Goal: Task Accomplishment & Management: Use online tool/utility

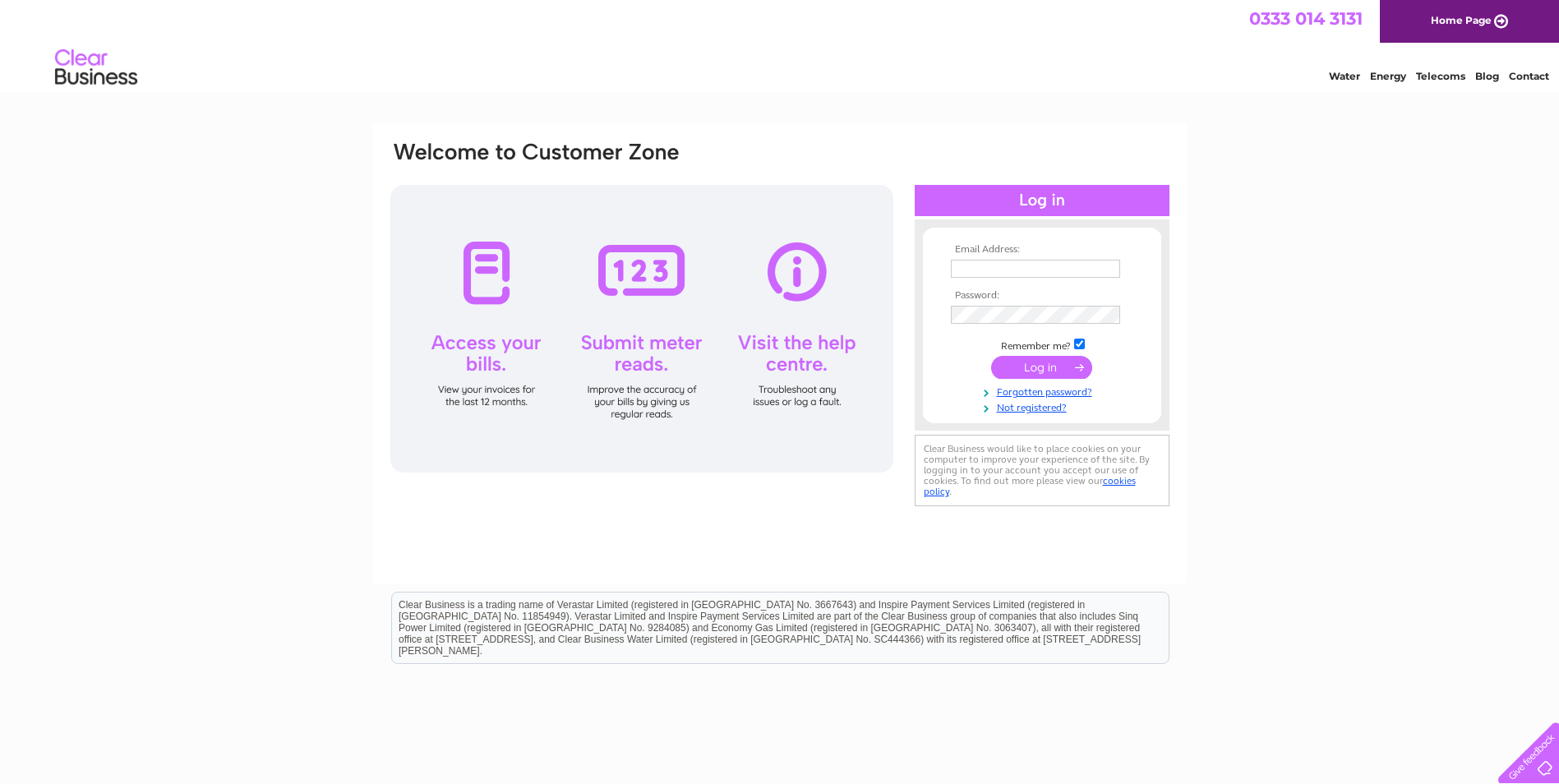
type input "suburbantaverns@hotmail.com"
click at [1034, 365] on input "submit" at bounding box center [1041, 367] width 101 height 23
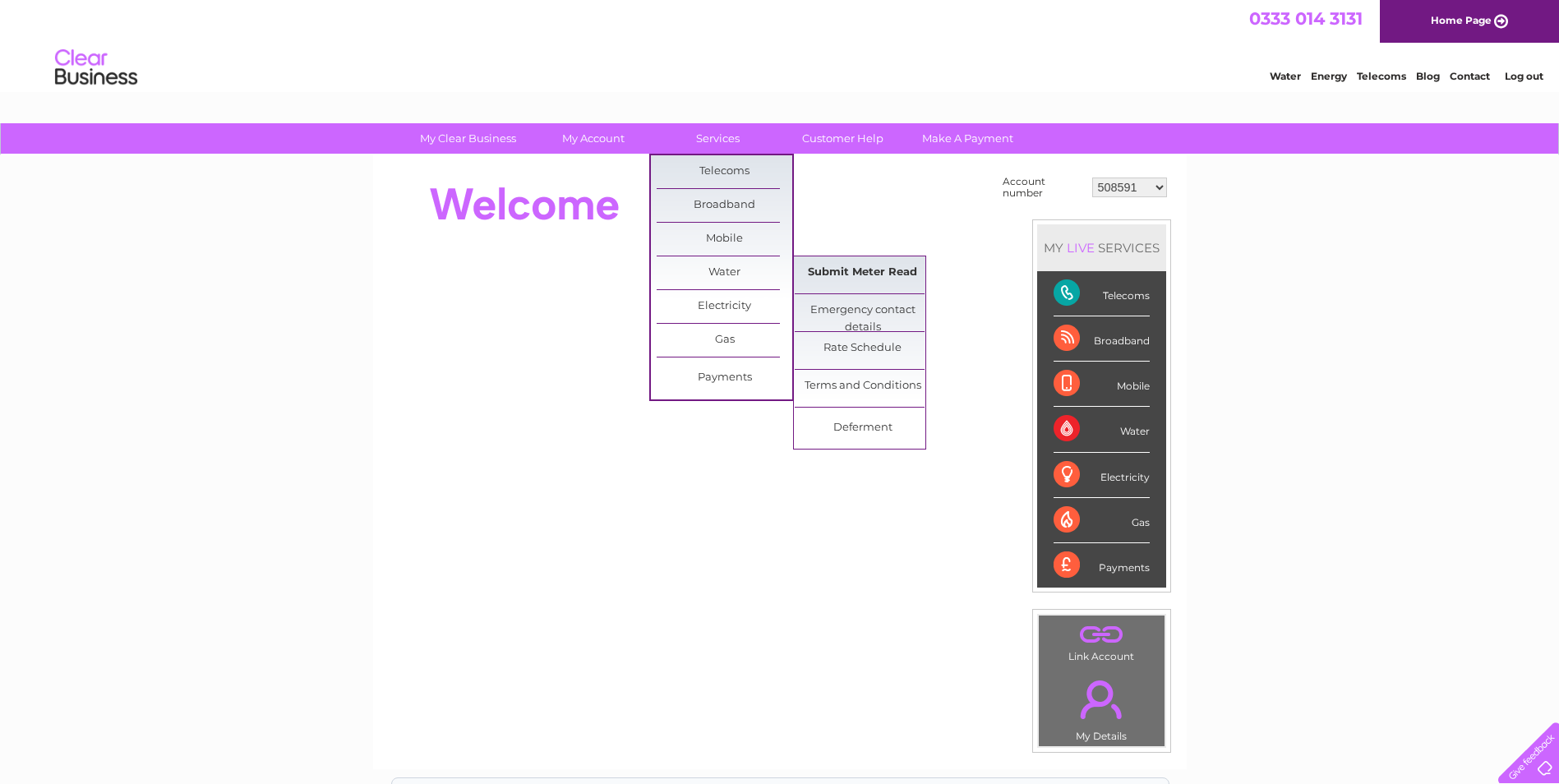
click at [827, 269] on link "Submit Meter Read" at bounding box center [863, 273] width 136 height 33
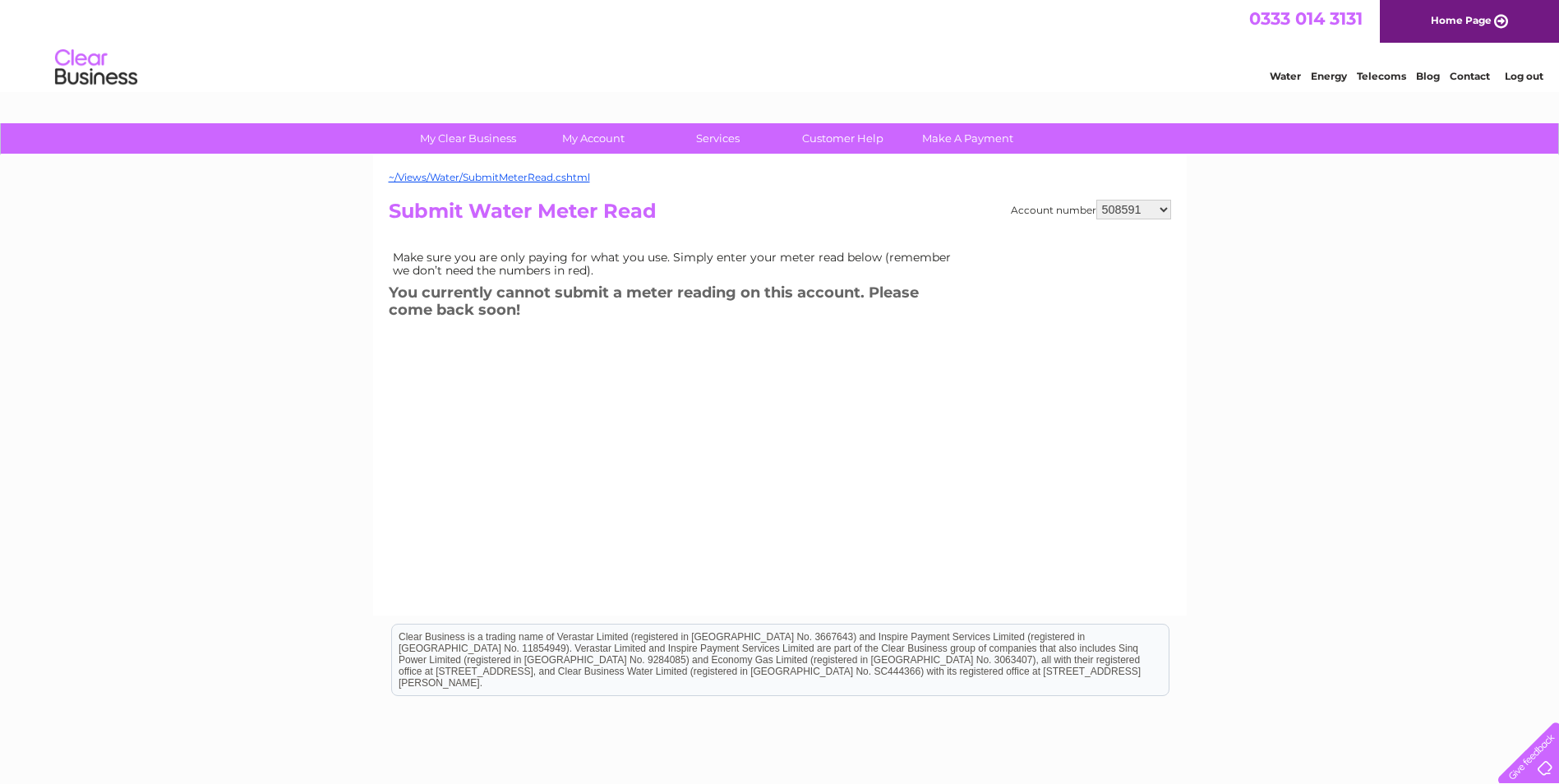
click at [1166, 212] on select "508591 508597 508605 909614 911411 911416 980908 980909 1109339 1141354 3027011…" at bounding box center [1134, 209] width 75 height 20
select select "909614"
click at [1096, 199] on select "508591 508597 508605 909614 911411 911416 980908 980909 1109339 1141354 3027011…" at bounding box center [1134, 209] width 75 height 20
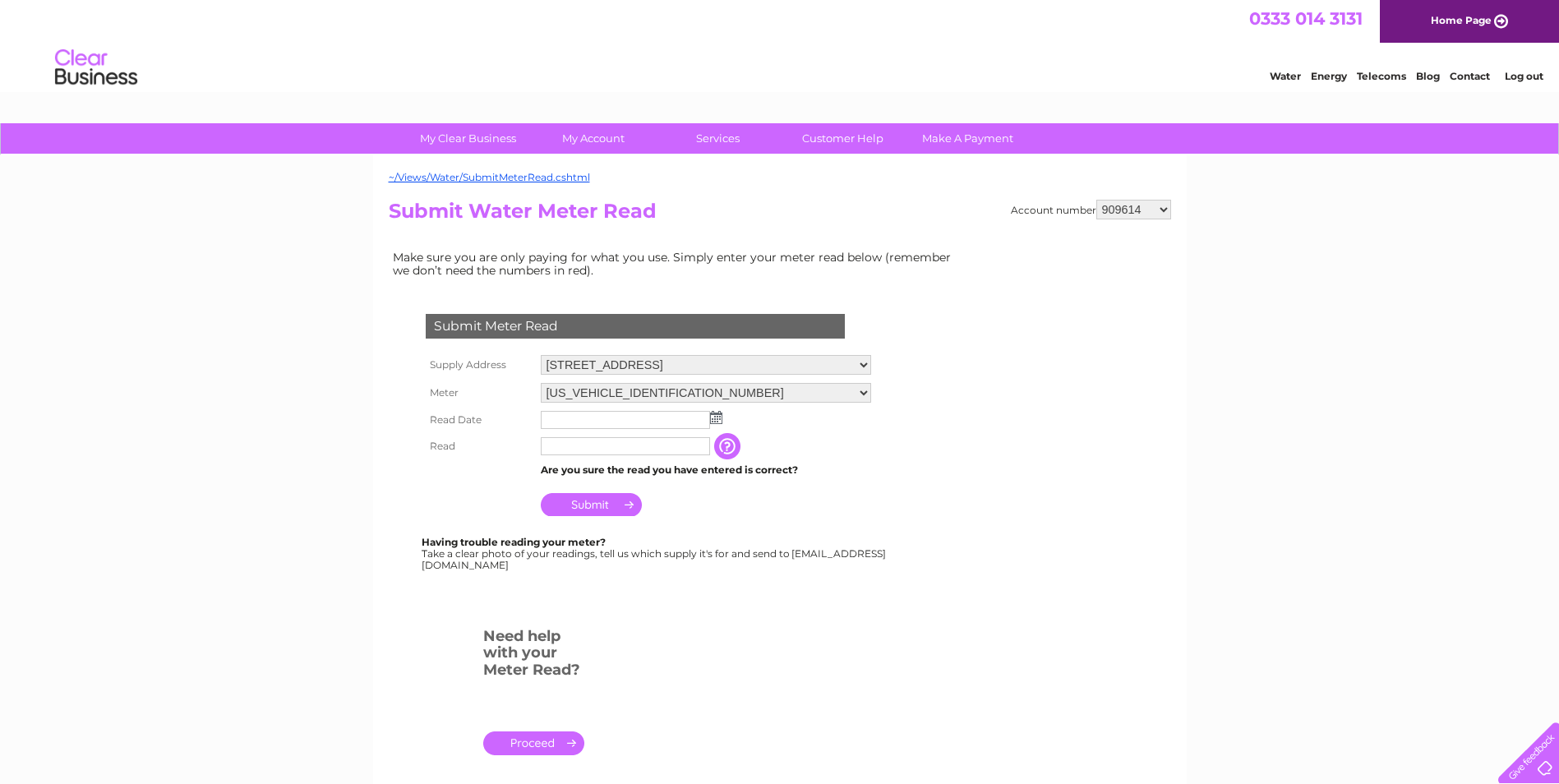
click at [722, 416] on td at bounding box center [706, 420] width 339 height 26
click at [715, 416] on img at bounding box center [716, 417] width 12 height 13
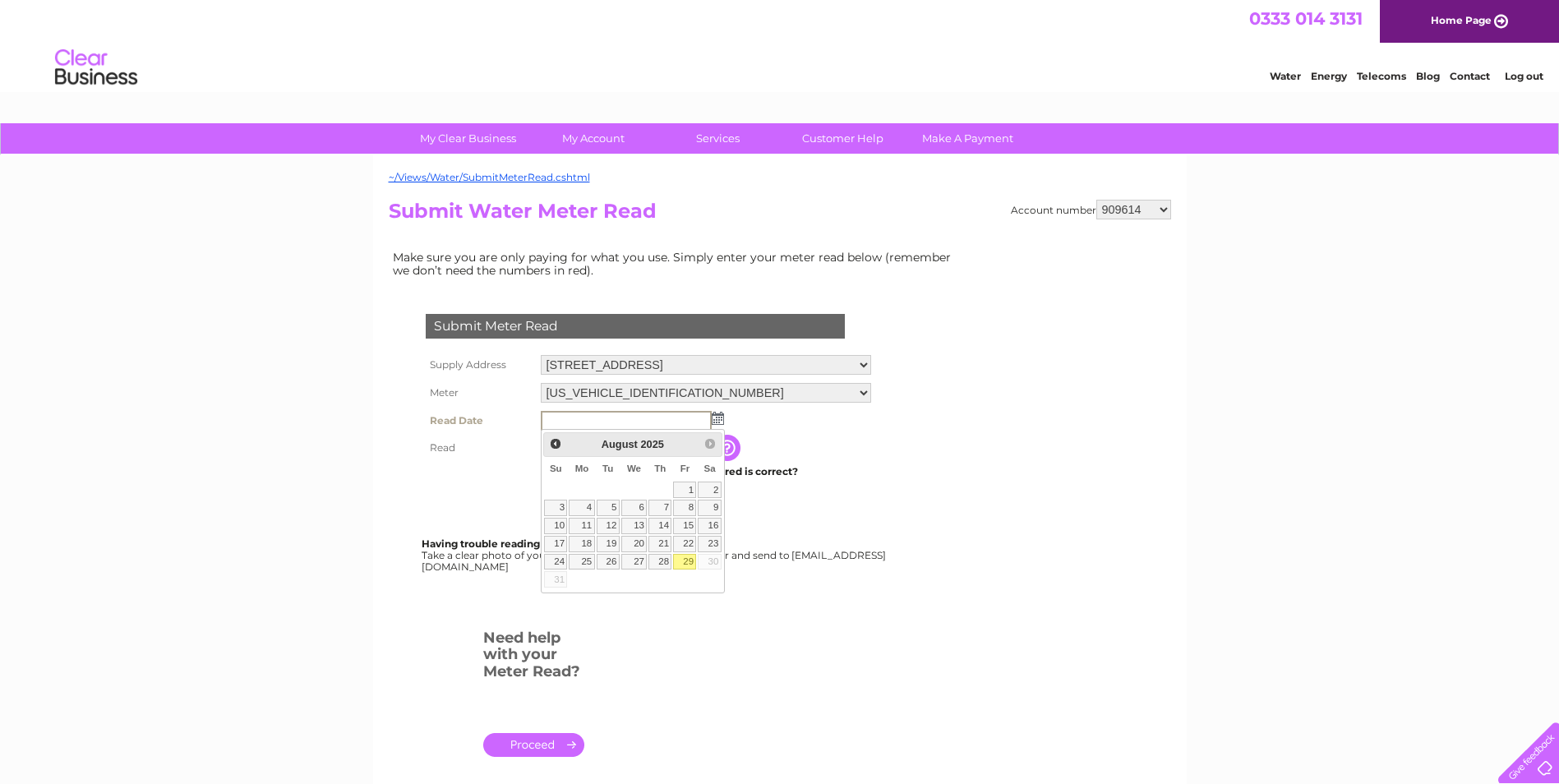
click at [692, 565] on link "29" at bounding box center [684, 562] width 23 height 17
type input "2025/08/29"
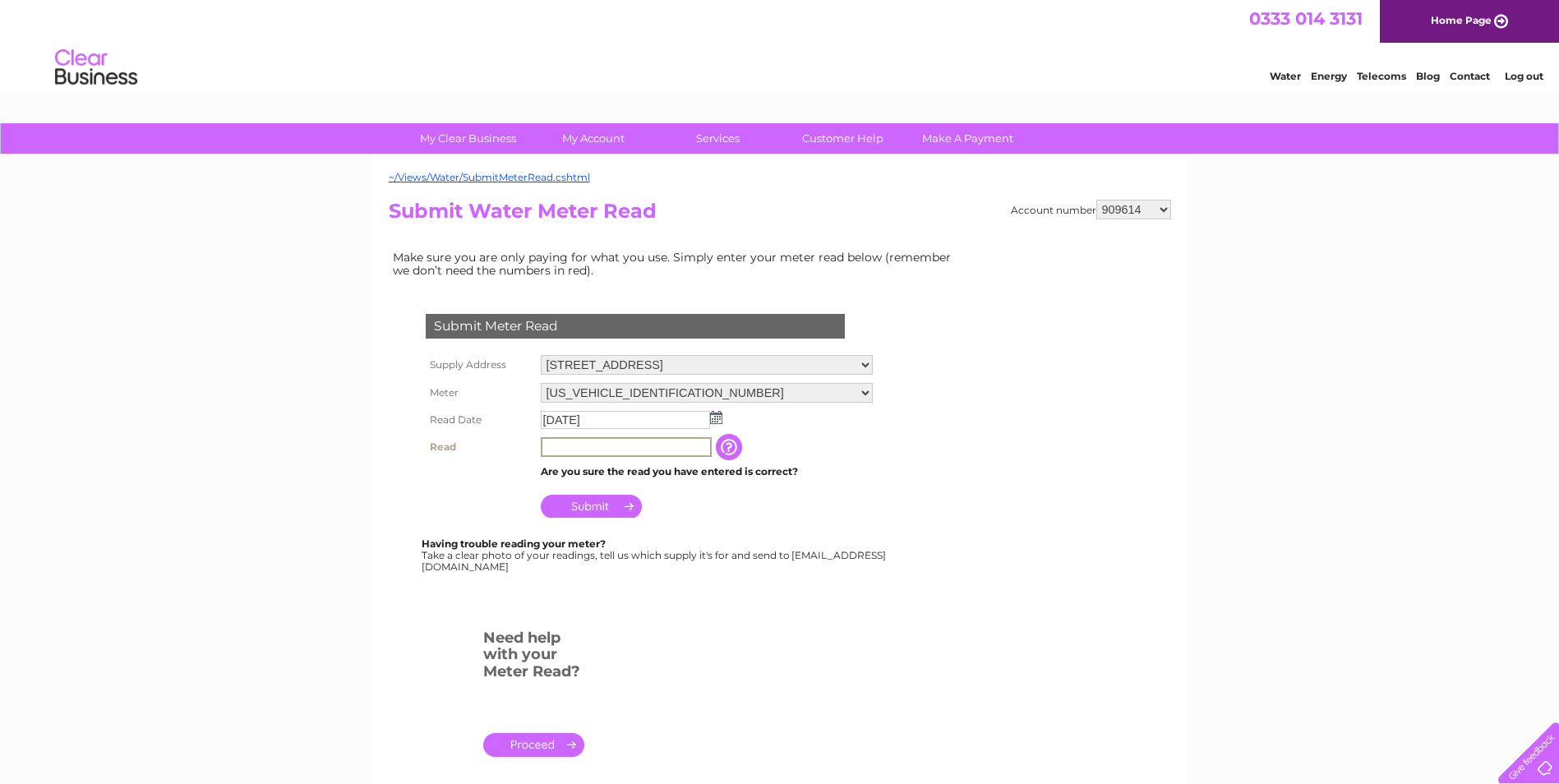
click at [604, 451] on input "text" at bounding box center [627, 447] width 171 height 20
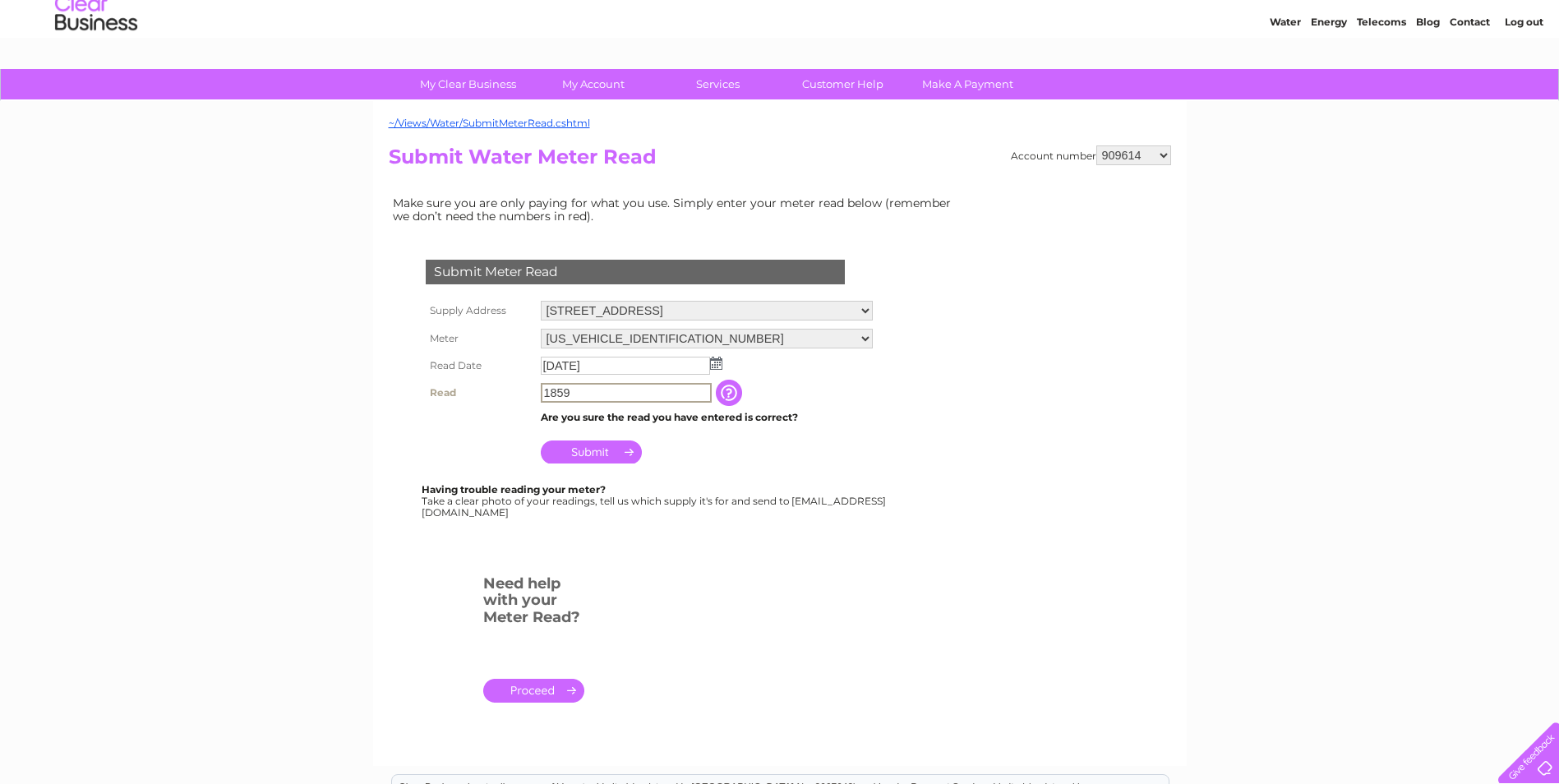
scroll to position [82, 0]
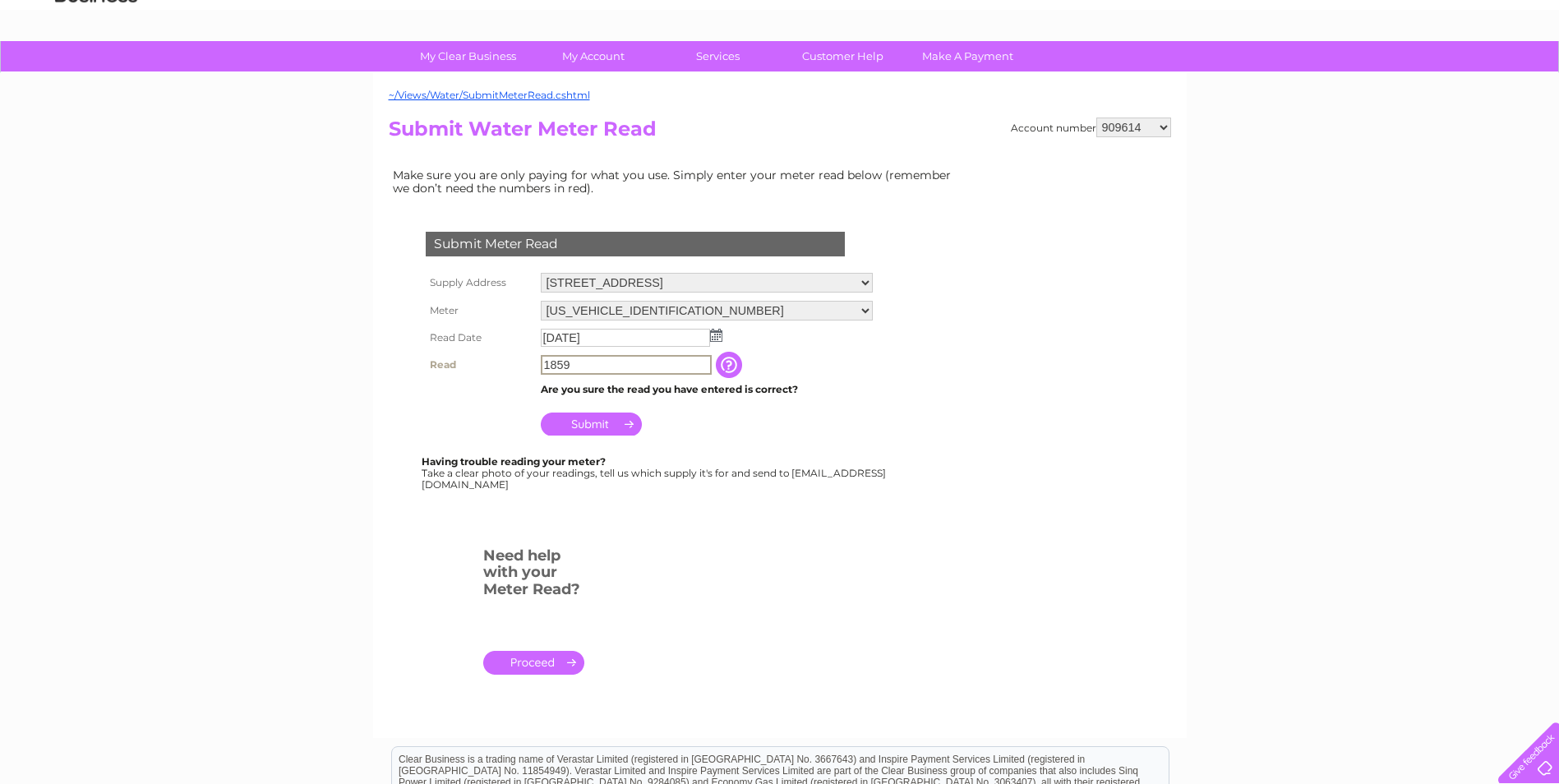
type input "1859"
click at [594, 421] on input "Submit" at bounding box center [592, 422] width 101 height 23
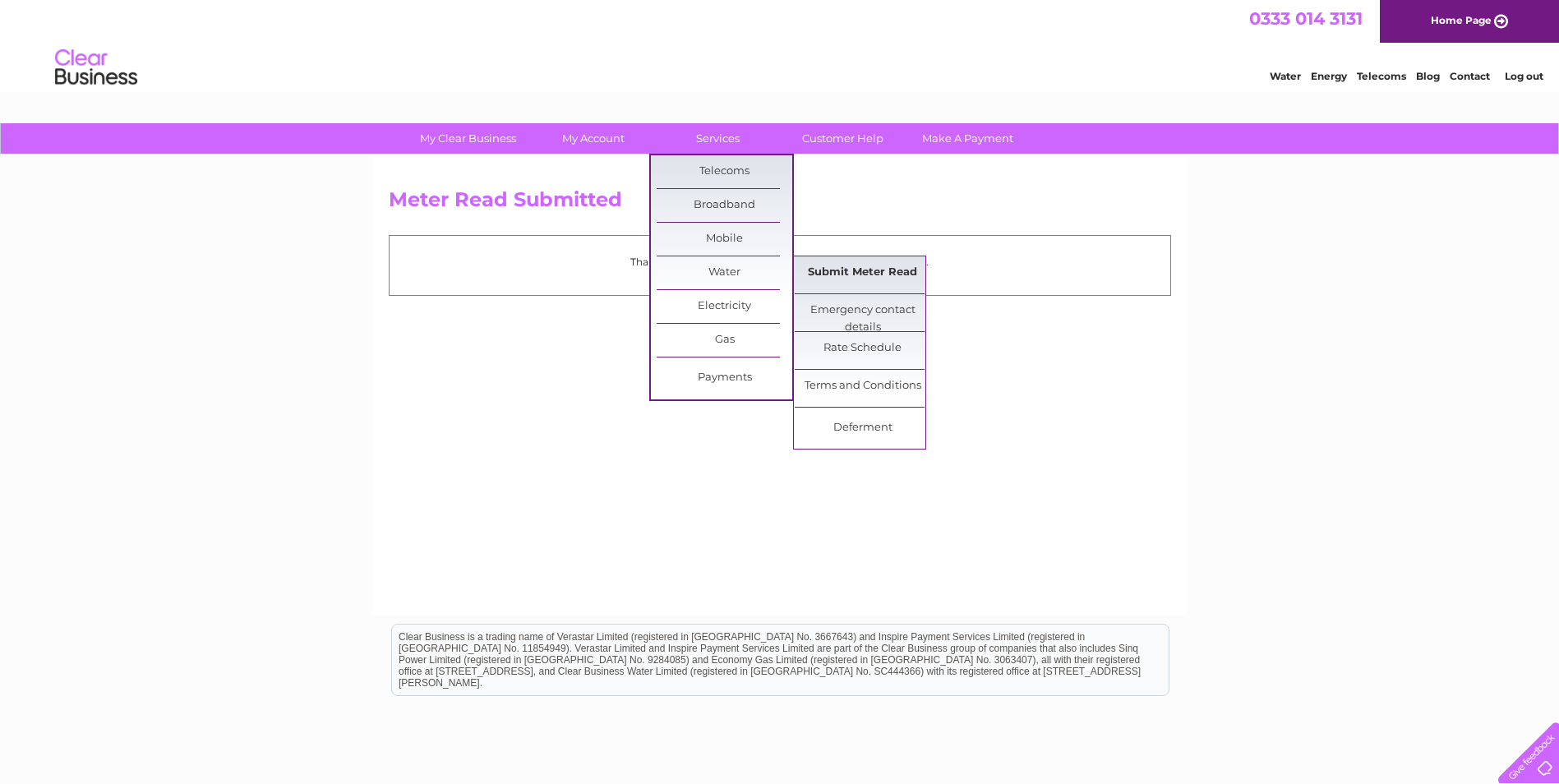
click at [820, 273] on link "Submit Meter Read" at bounding box center [863, 273] width 136 height 33
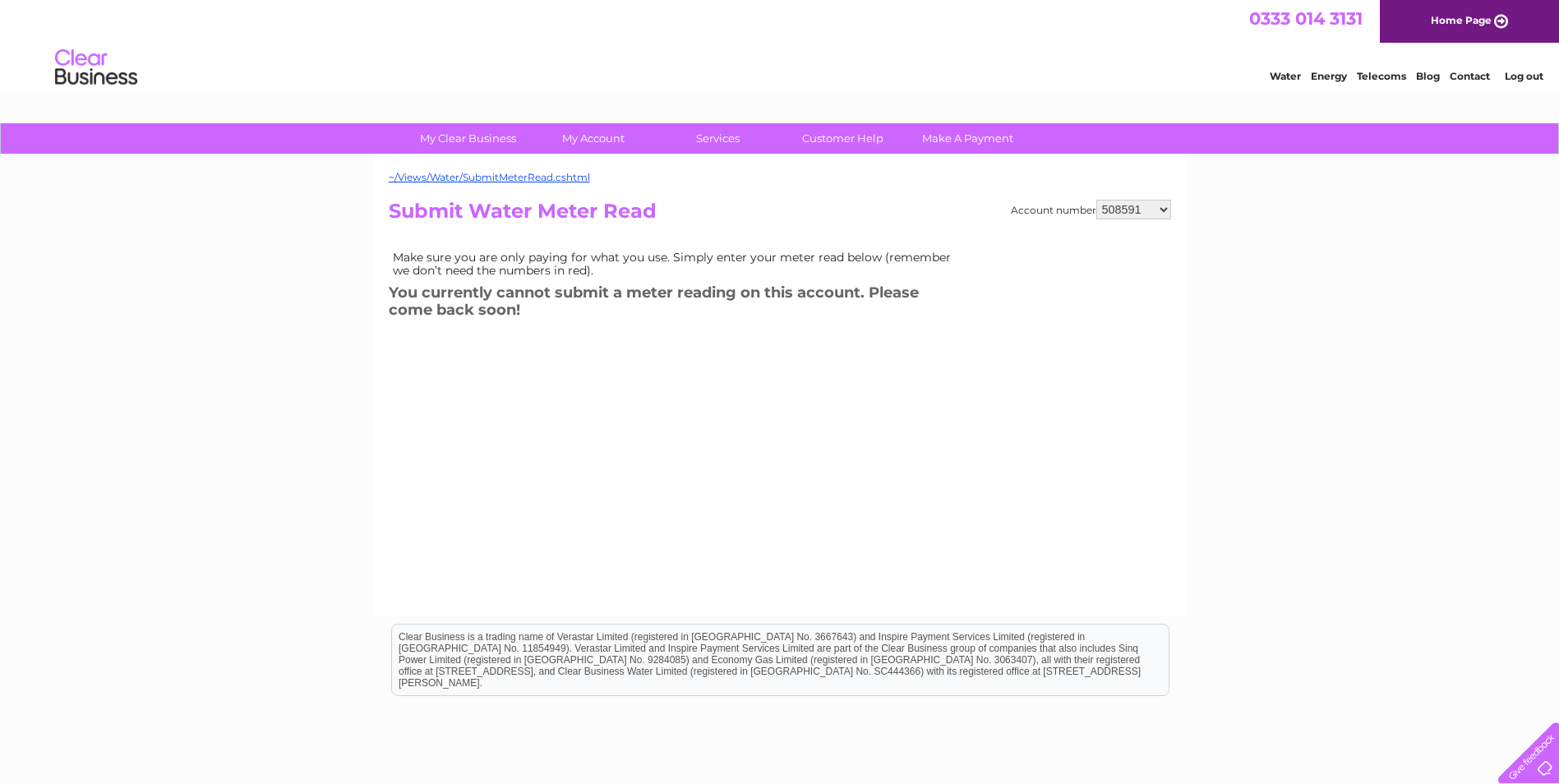
click at [1161, 209] on select "508591 508597 508605 909614 911411 911416 980908 980909 1109339 1141354 3027011…" at bounding box center [1134, 209] width 75 height 20
select select "911411"
click at [1096, 199] on select "508591 508597 508605 909614 911411 911416 980908 980909 1109339 1141354 3027011…" at bounding box center [1134, 209] width 75 height 20
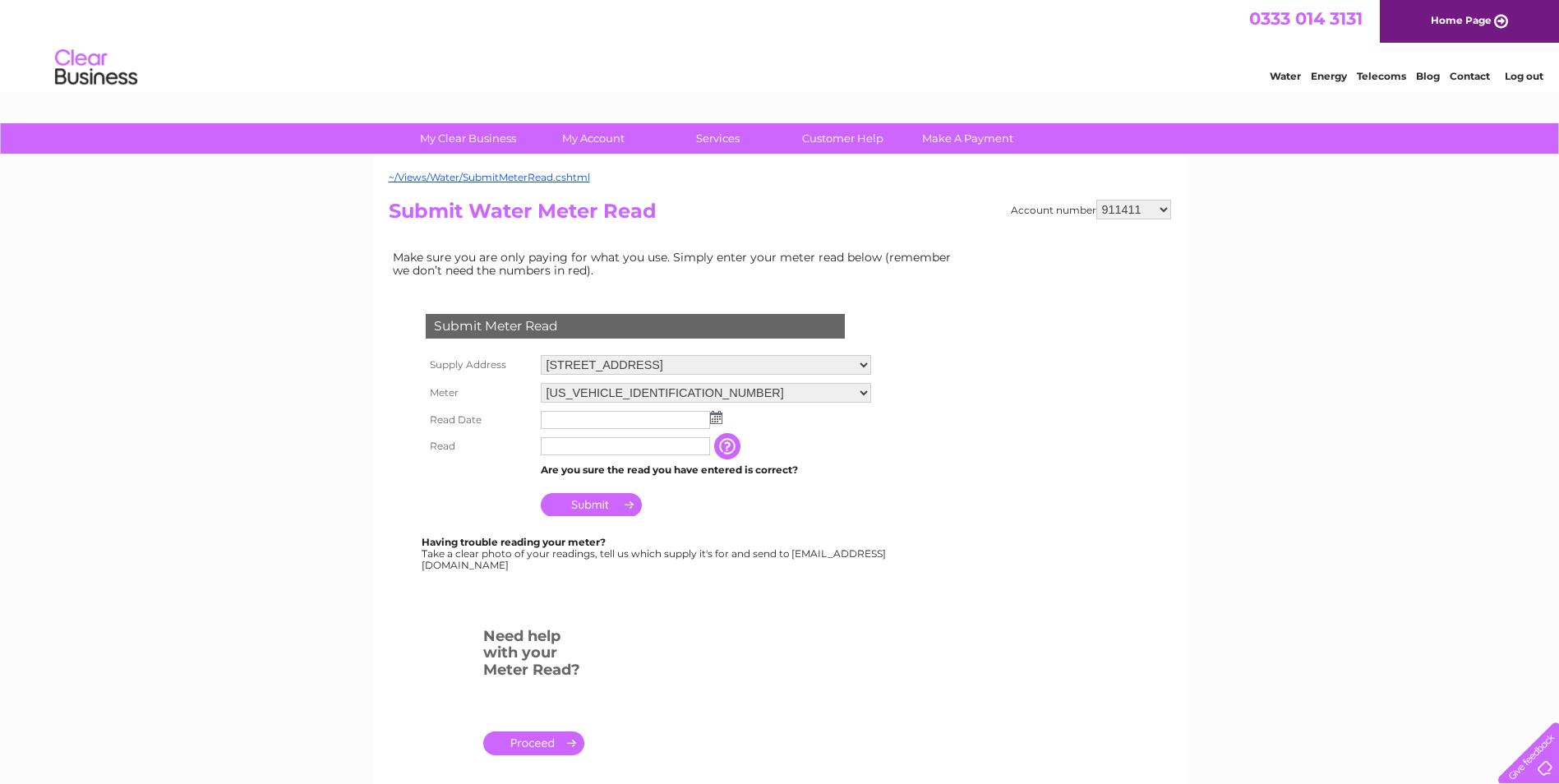
click at [714, 414] on img at bounding box center [716, 417] width 12 height 13
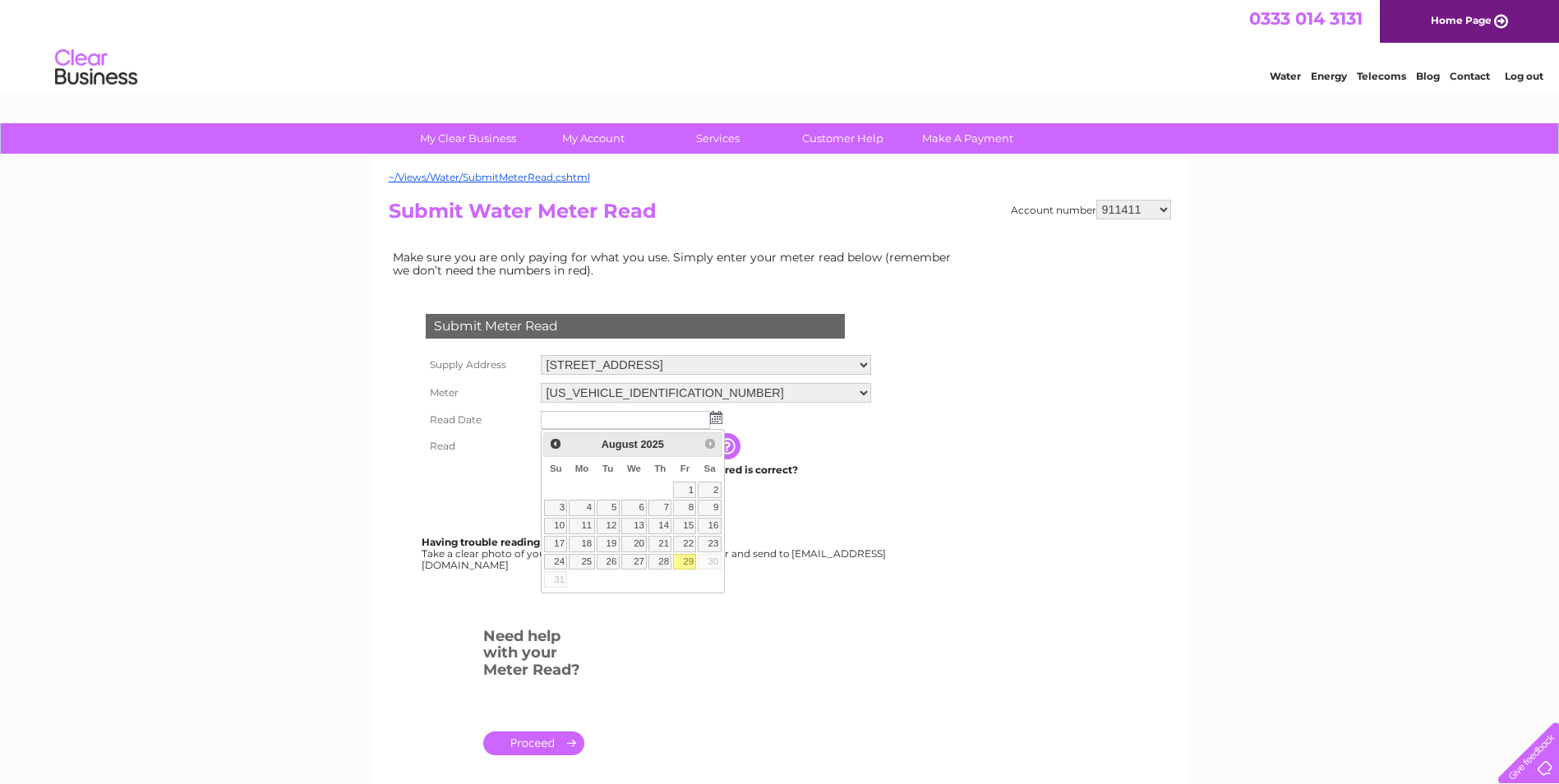
click at [685, 560] on link "29" at bounding box center [684, 562] width 23 height 17
type input "2025/08/29"
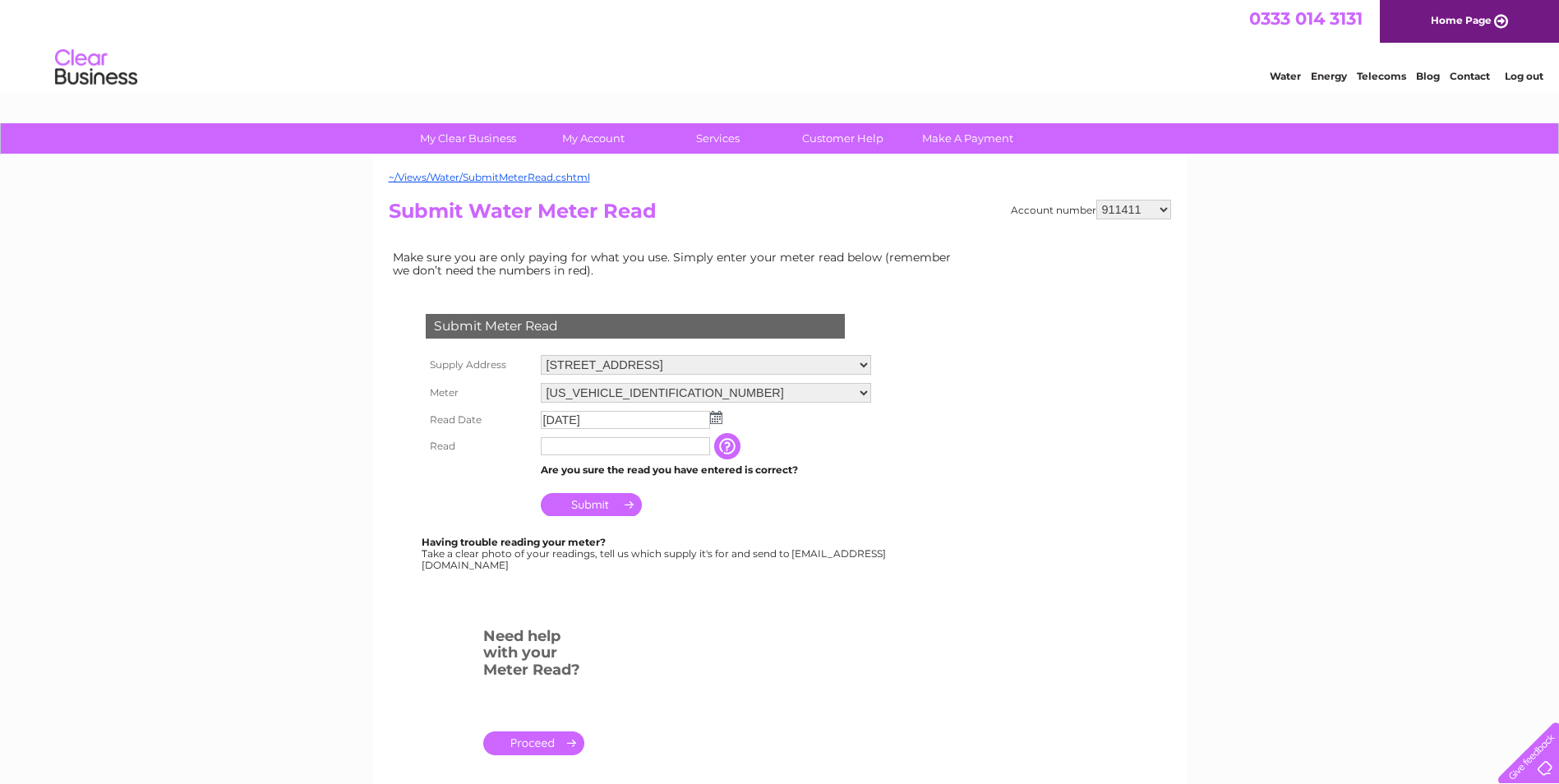
click at [580, 440] on input "text" at bounding box center [626, 446] width 169 height 18
type input "6243"
click at [564, 507] on input "Submit" at bounding box center [592, 506] width 101 height 23
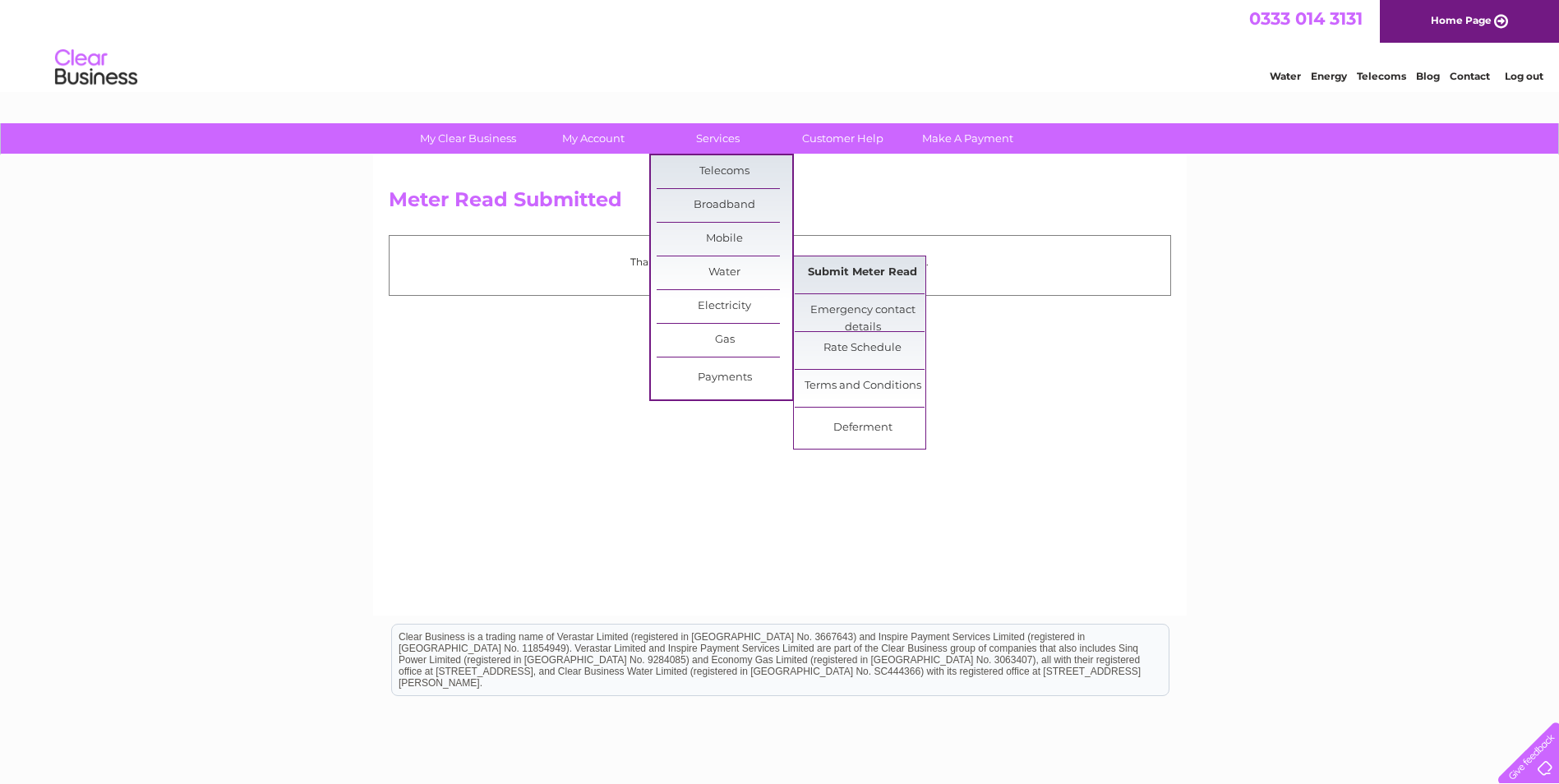
click at [817, 268] on link "Submit Meter Read" at bounding box center [863, 273] width 136 height 33
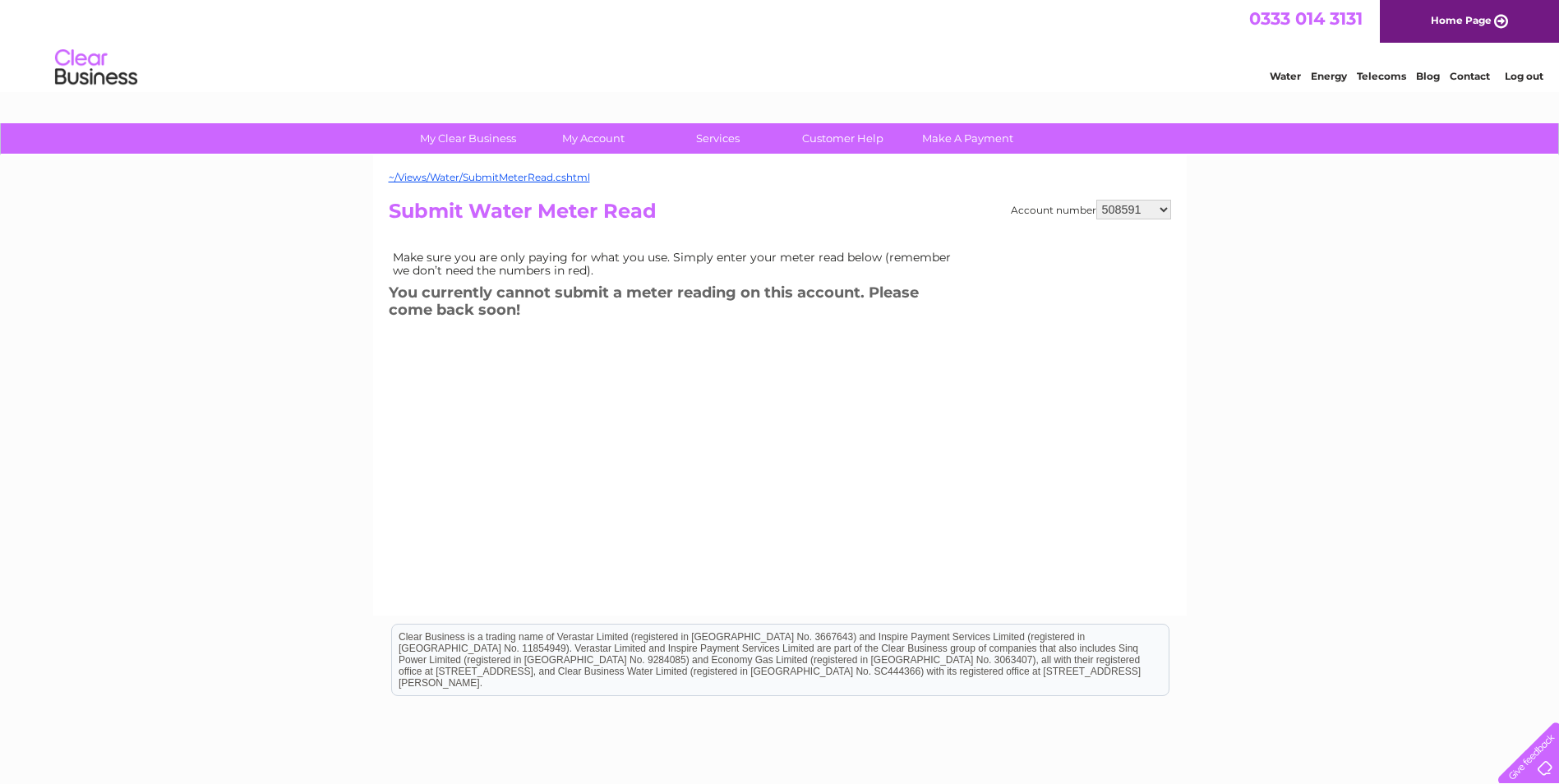
click at [1163, 212] on select "508591 508597 508605 909614 911411 911416 980908 980909 1109339 1141354 3027011…" at bounding box center [1134, 209] width 75 height 20
select select "1109339"
click at [1096, 199] on select "508591 508597 508605 909614 911411 911416 980908 980909 1109339 1141354 3027011…" at bounding box center [1134, 209] width 75 height 20
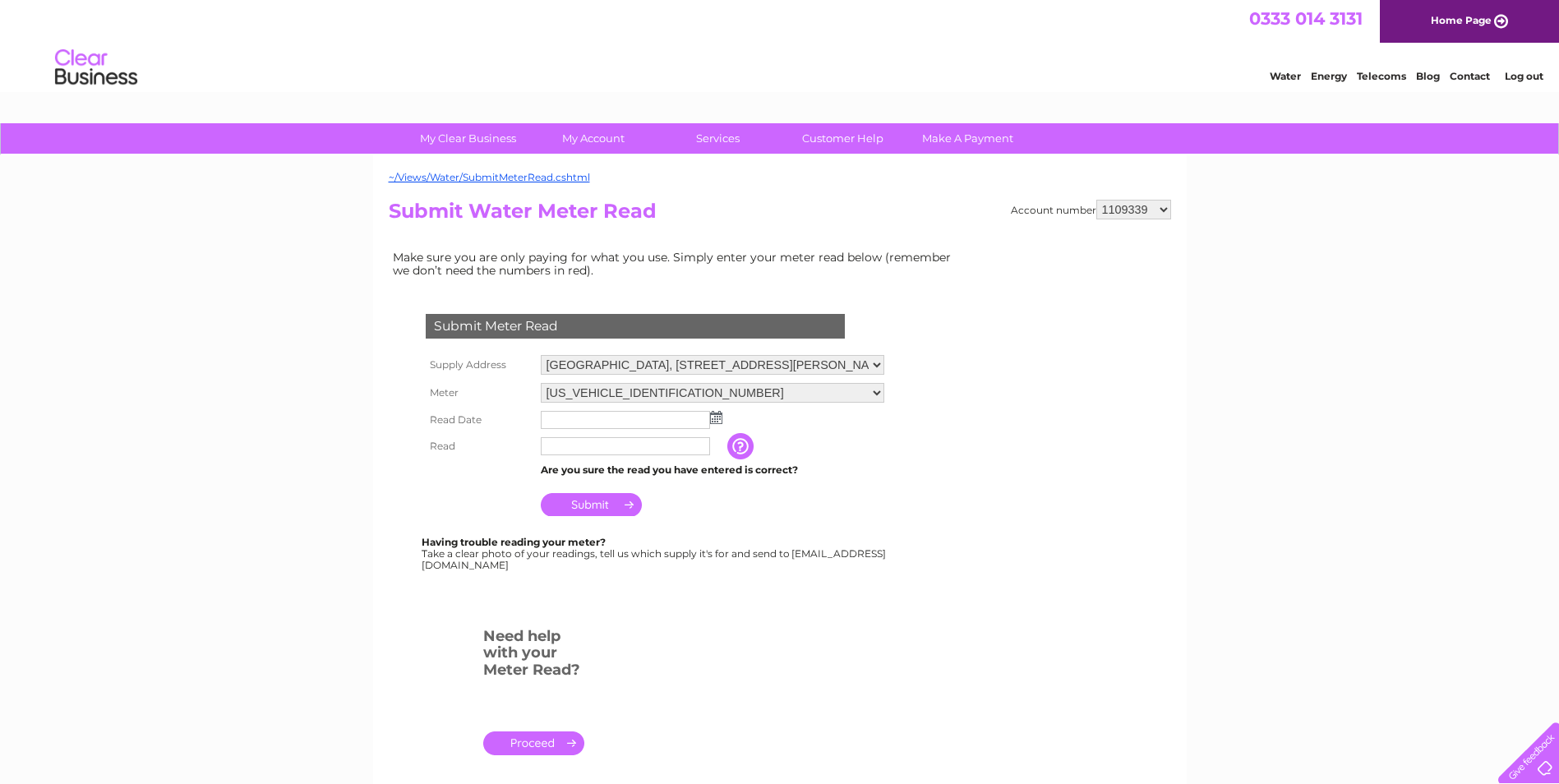
click at [713, 415] on img at bounding box center [716, 417] width 12 height 13
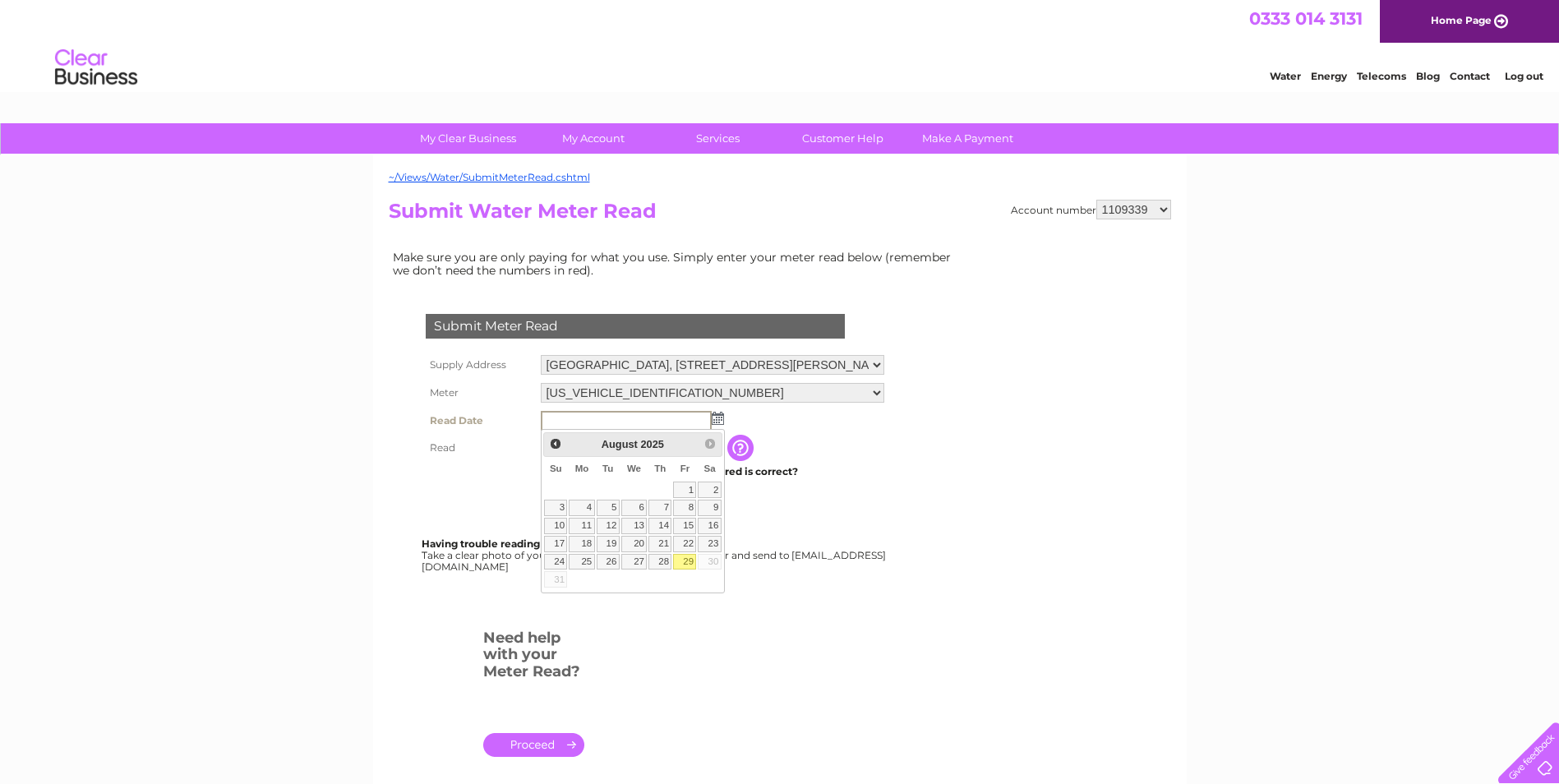
click at [682, 558] on link "29" at bounding box center [684, 562] width 23 height 17
type input "2025/08/29"
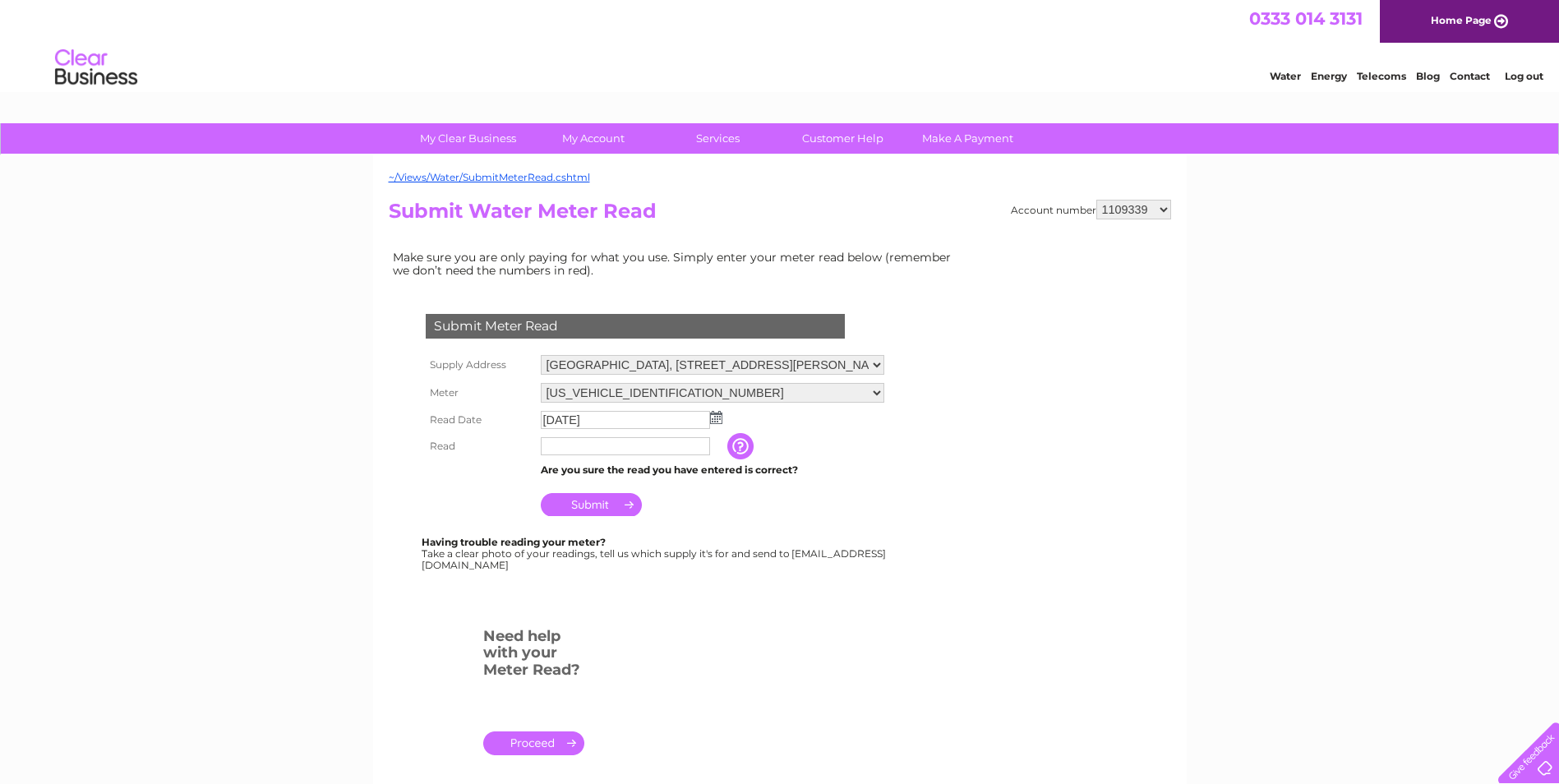
click at [600, 448] on input "text" at bounding box center [626, 446] width 169 height 18
type input "4379"
click at [587, 509] on input "Submit" at bounding box center [592, 506] width 101 height 23
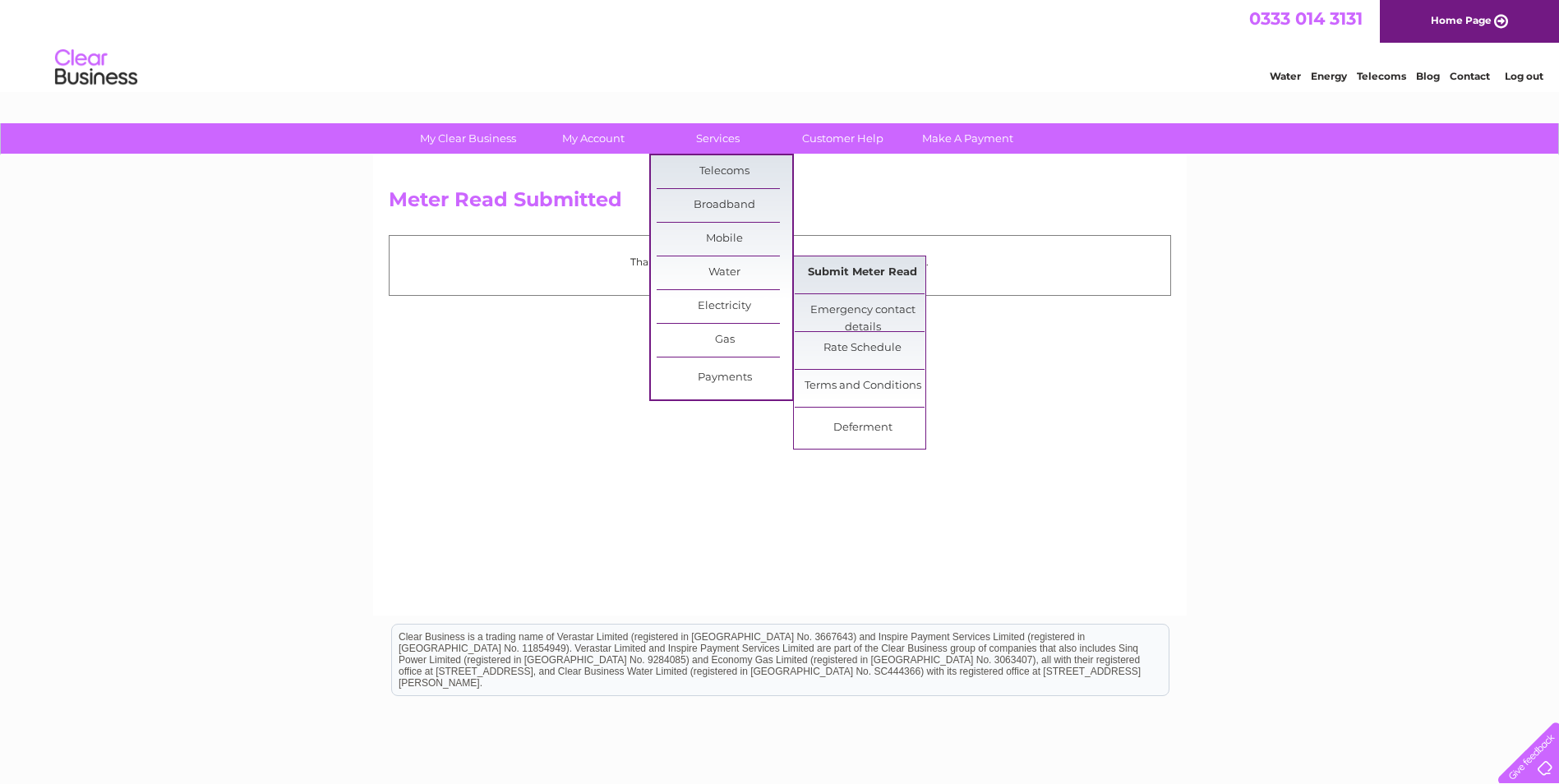
click at [814, 273] on link "Submit Meter Read" at bounding box center [863, 273] width 136 height 33
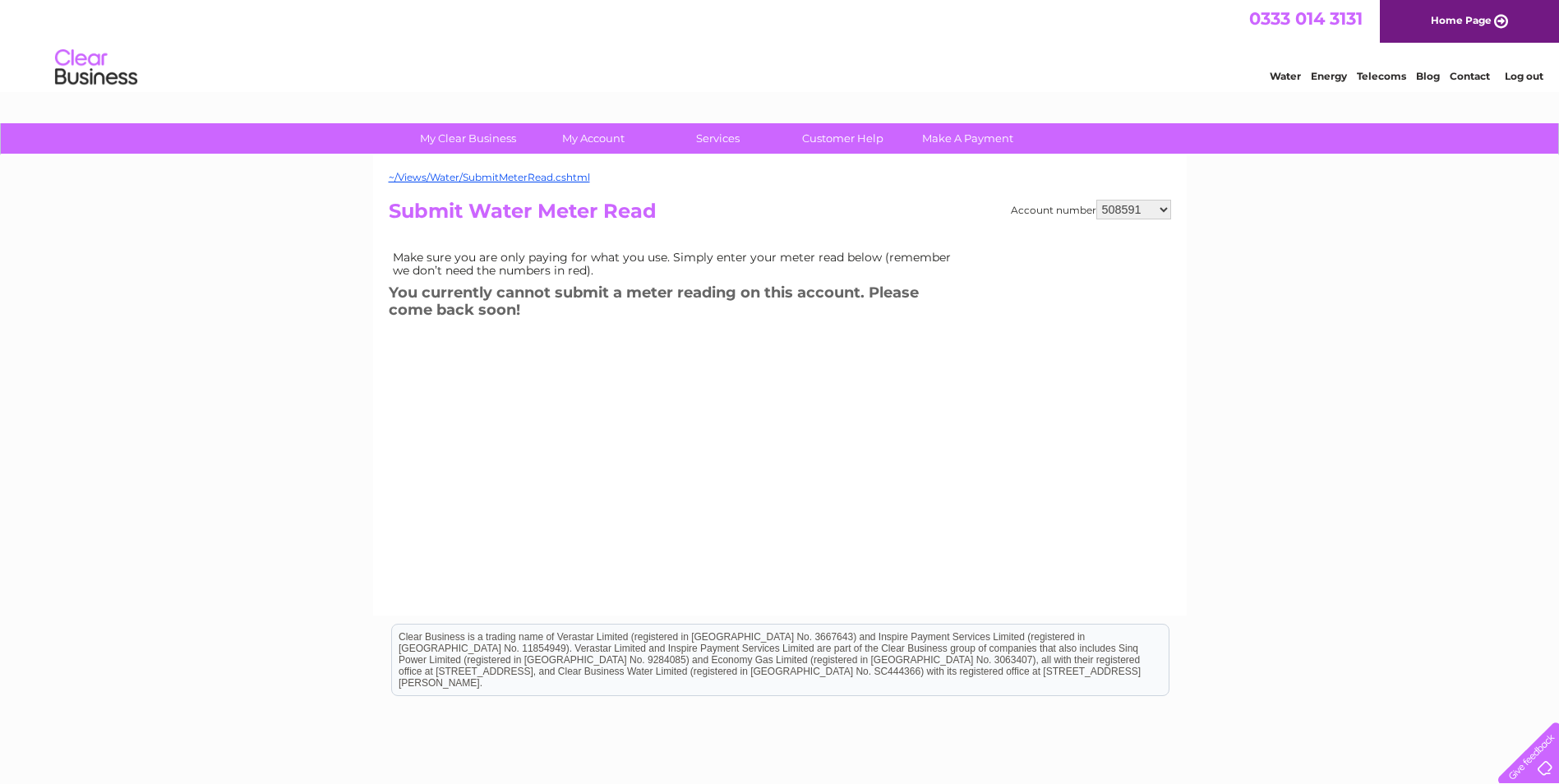
click at [1162, 207] on select "508591 508597 508605 909614 911411 911416 980908 980909 1109339 1141354 3027011…" at bounding box center [1134, 209] width 75 height 20
select select "30285733"
click at [1096, 199] on select "508591 508597 508605 909614 911411 911416 980908 980909 1109339 1141354 3027011…" at bounding box center [1134, 209] width 75 height 20
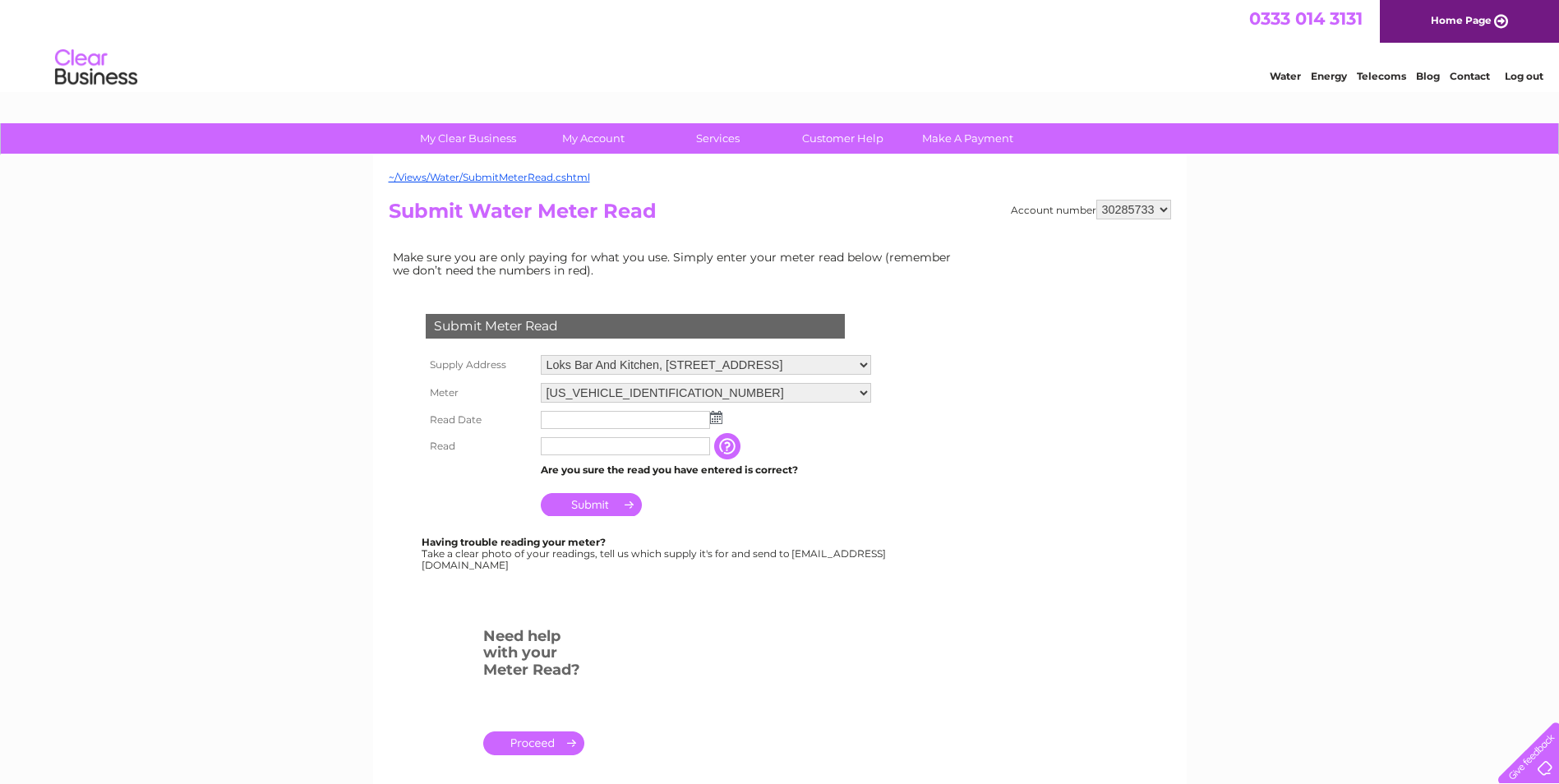
click at [721, 417] on img at bounding box center [716, 417] width 12 height 13
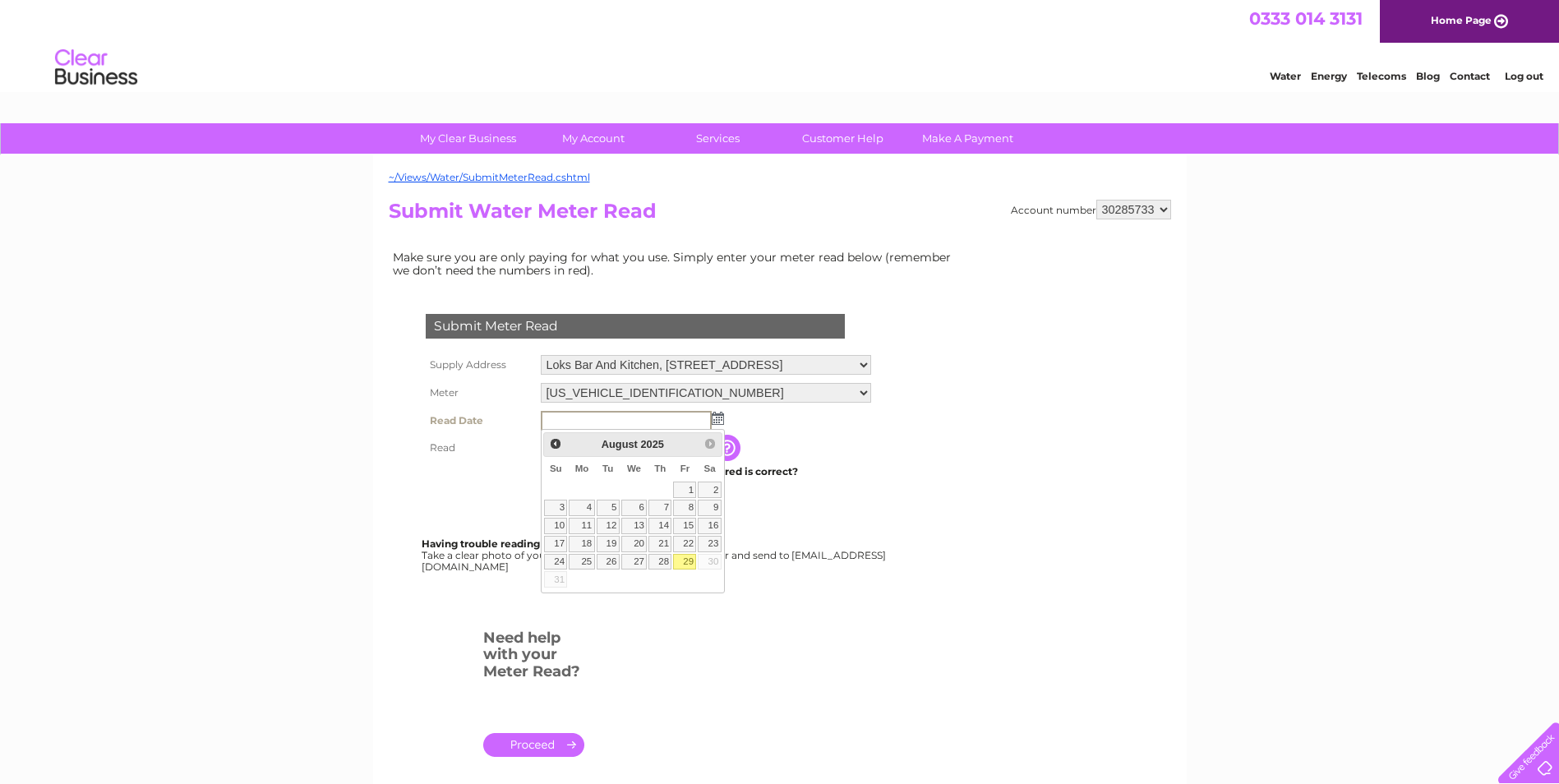
click at [687, 561] on link "29" at bounding box center [684, 562] width 23 height 17
type input "2025/08/29"
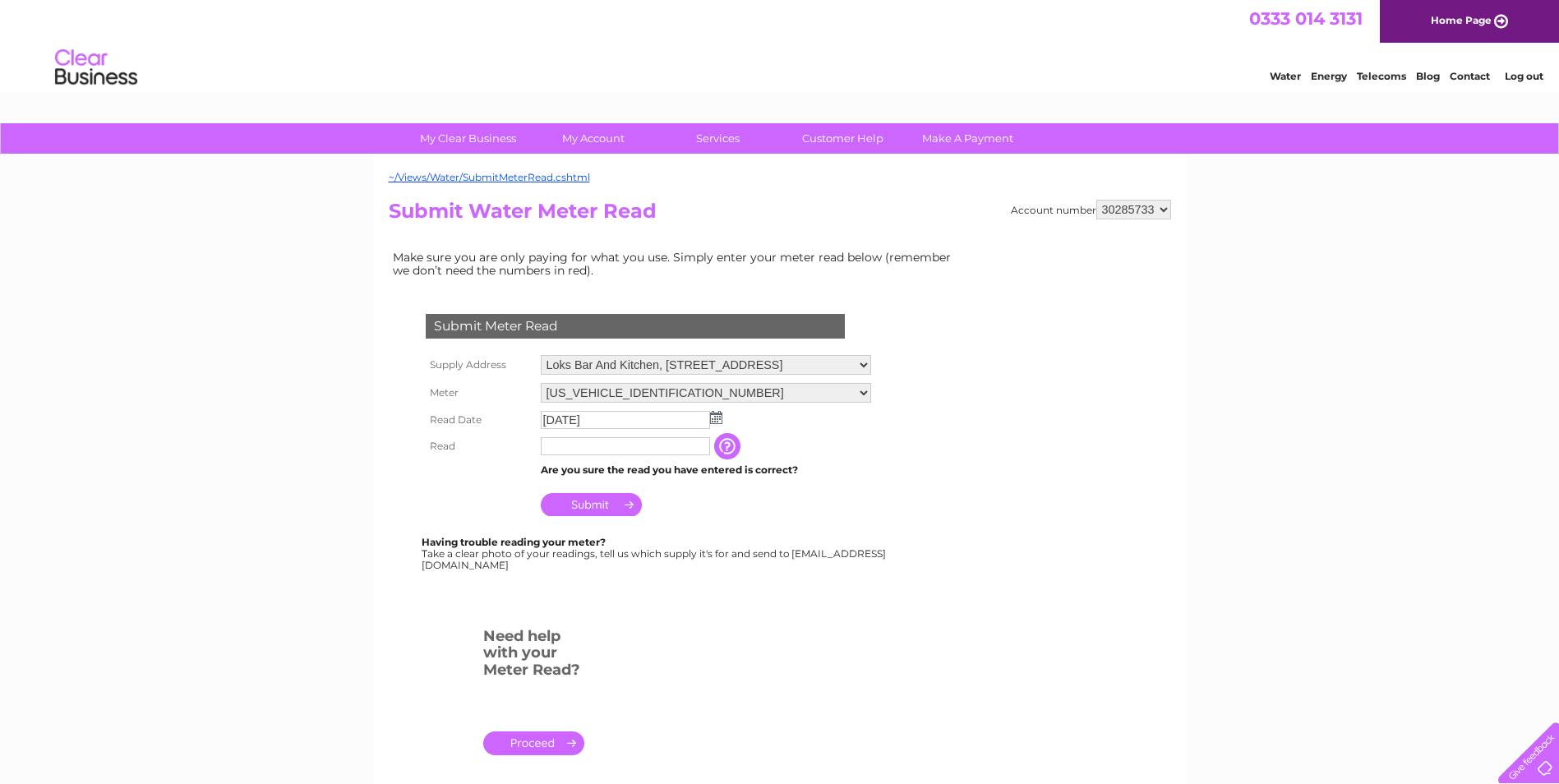
click at [602, 452] on input "text" at bounding box center [626, 446] width 169 height 18
type input "21024"
click at [591, 505] on input "Submit" at bounding box center [592, 506] width 101 height 23
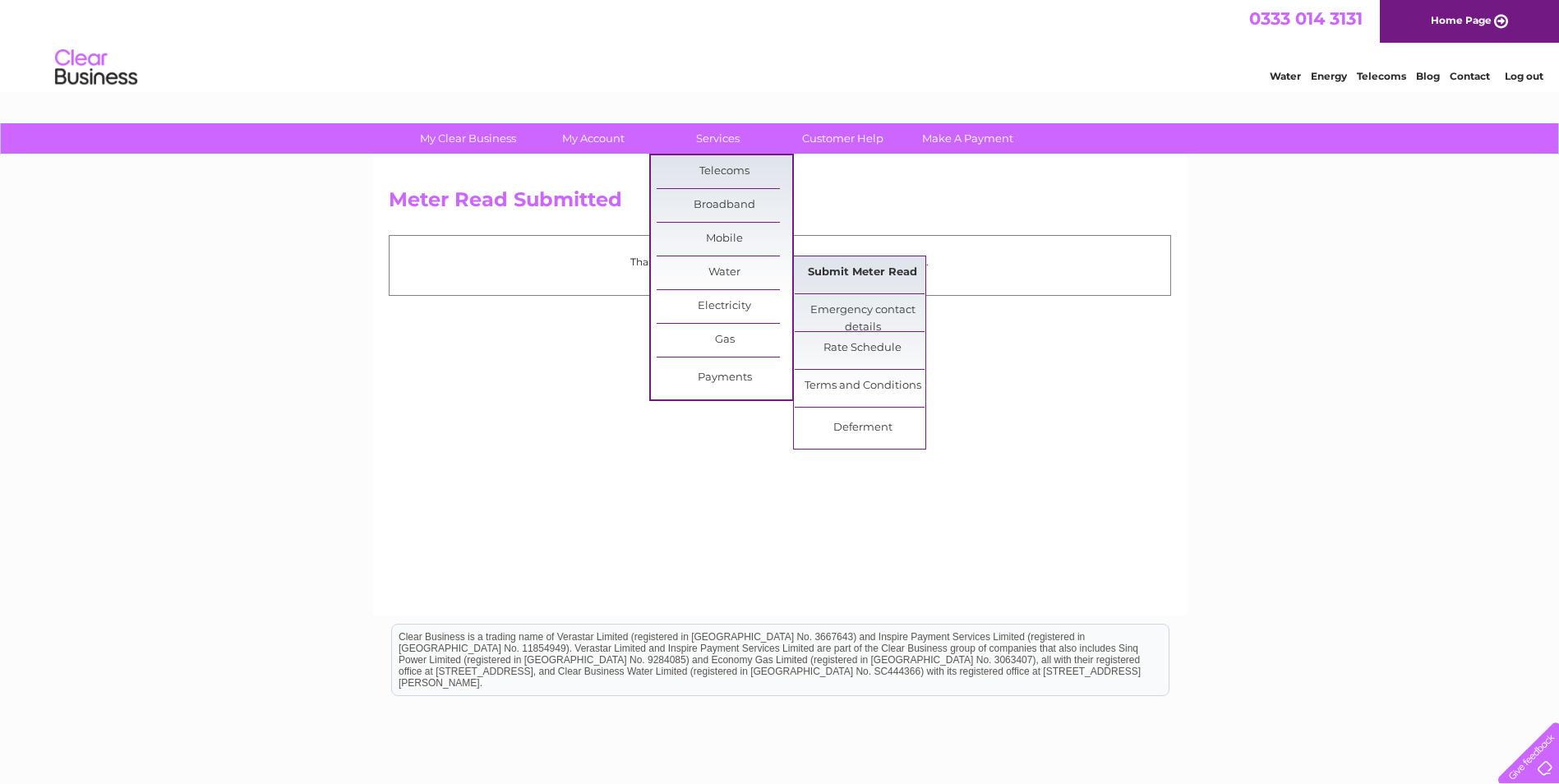
click at [845, 273] on link "Submit Meter Read" at bounding box center [863, 273] width 136 height 33
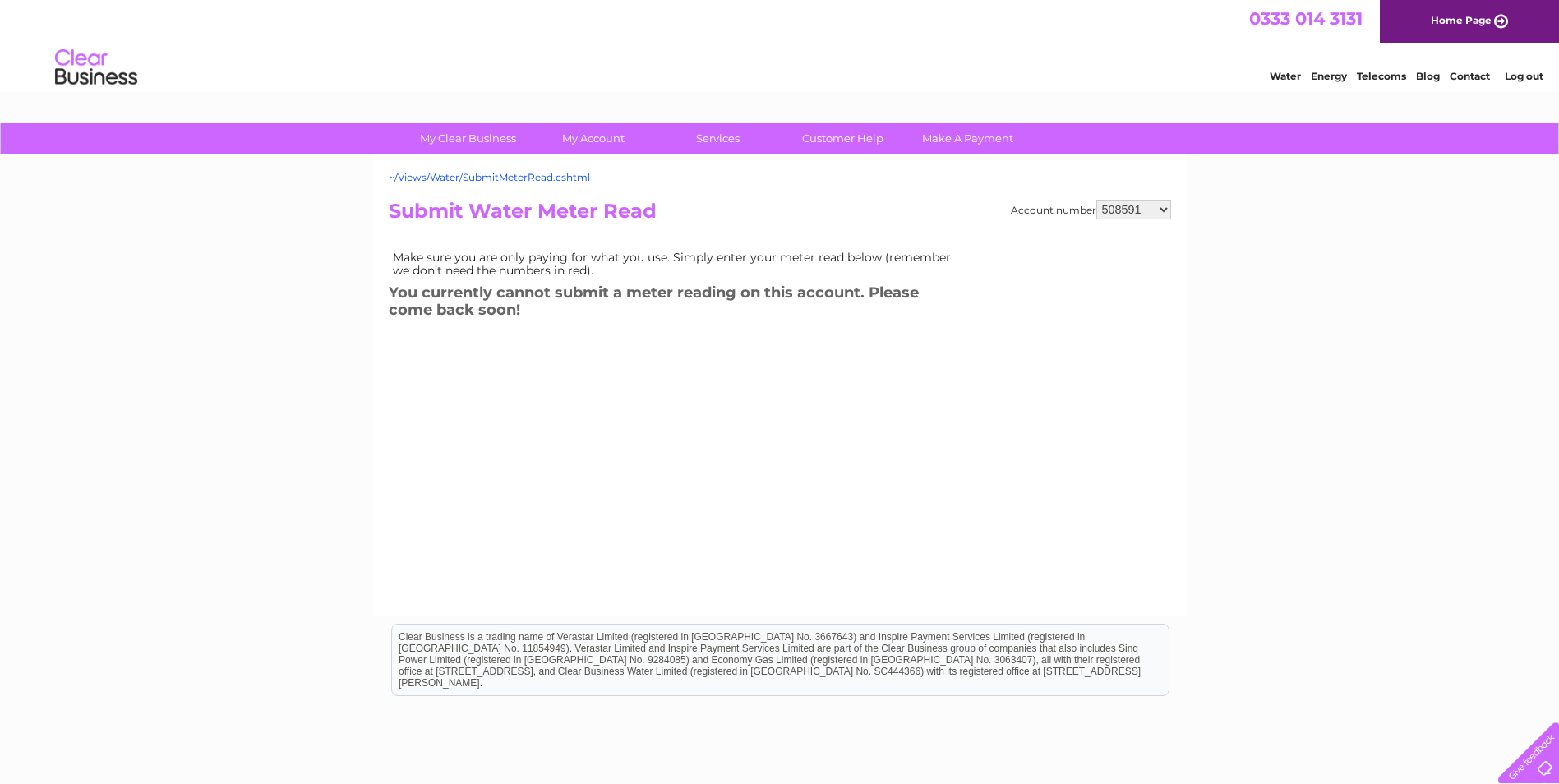
click at [1162, 208] on select "508591 508597 508605 909614 911411 911416 980908 980909 1109339 1141354 3027011…" at bounding box center [1134, 209] width 75 height 20
select select "30285736"
click at [1096, 199] on select "508591 508597 508605 909614 911411 911416 980908 980909 1109339 1141354 3027011…" at bounding box center [1134, 209] width 75 height 20
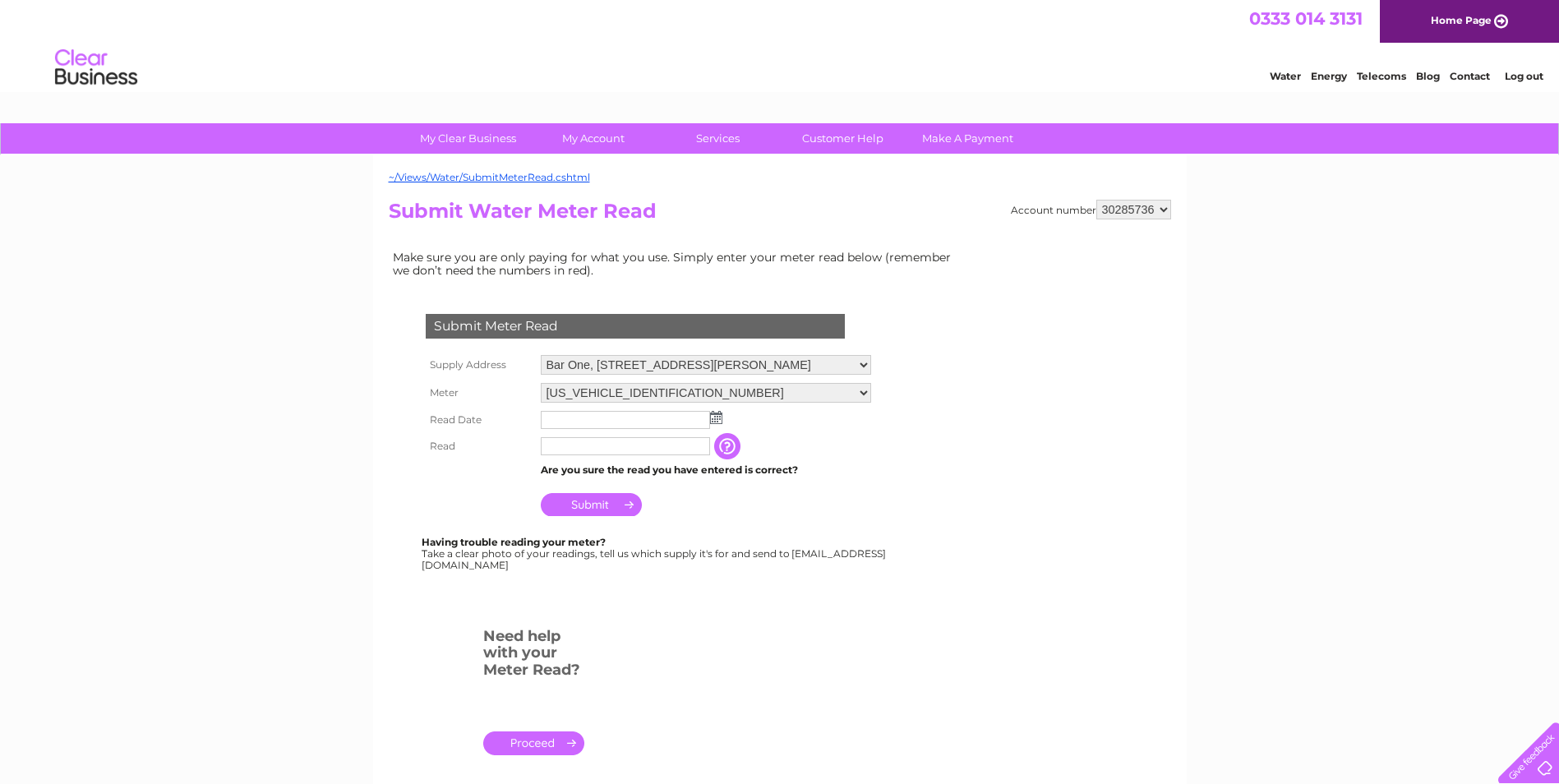
click at [715, 414] on img at bounding box center [716, 417] width 12 height 13
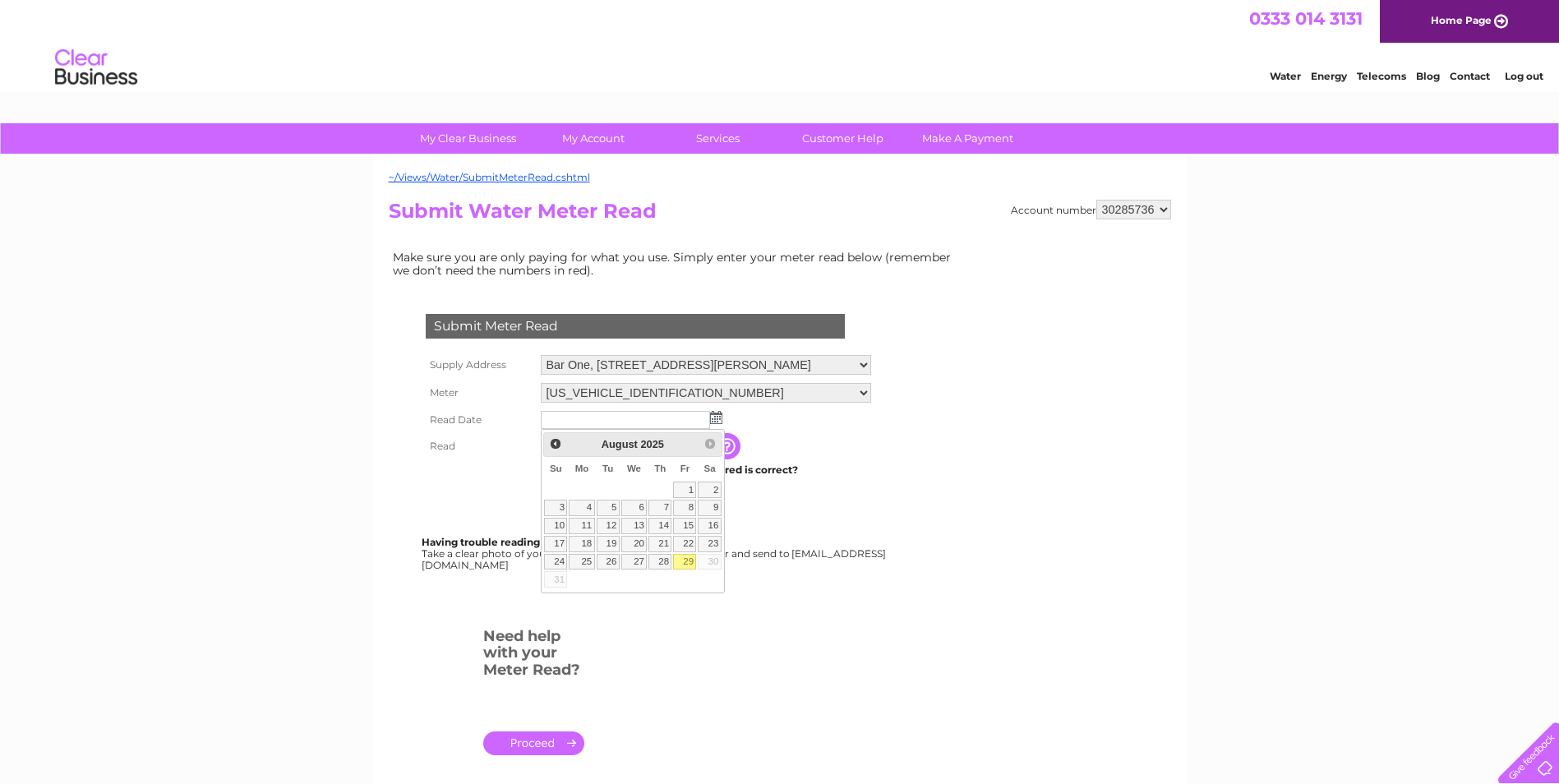
click at [685, 556] on link "29" at bounding box center [684, 562] width 23 height 17
type input "2025/08/29"
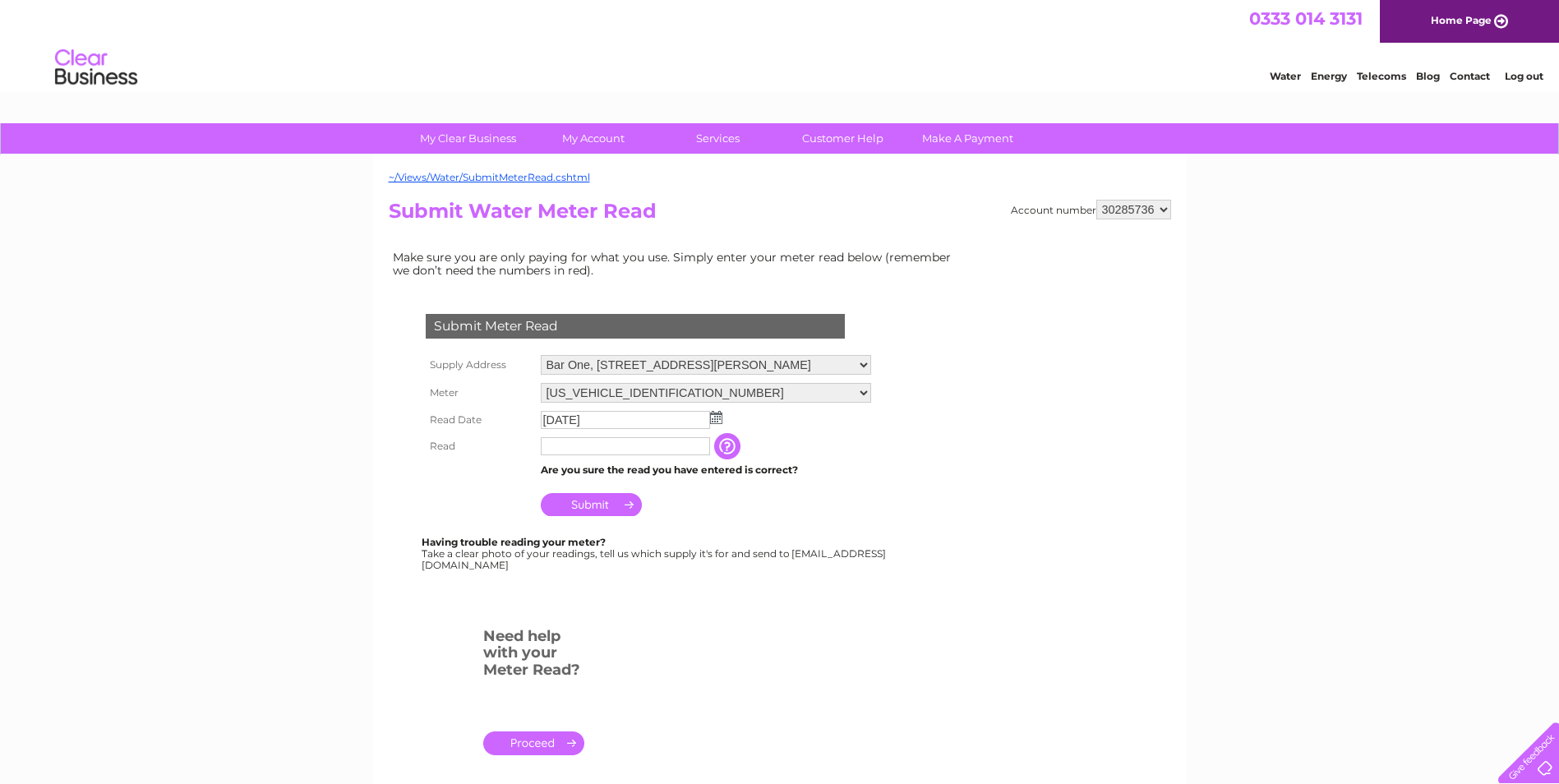
click at [586, 450] on input "text" at bounding box center [626, 446] width 169 height 18
type input "339"
click at [583, 501] on input "Submit" at bounding box center [592, 504] width 101 height 23
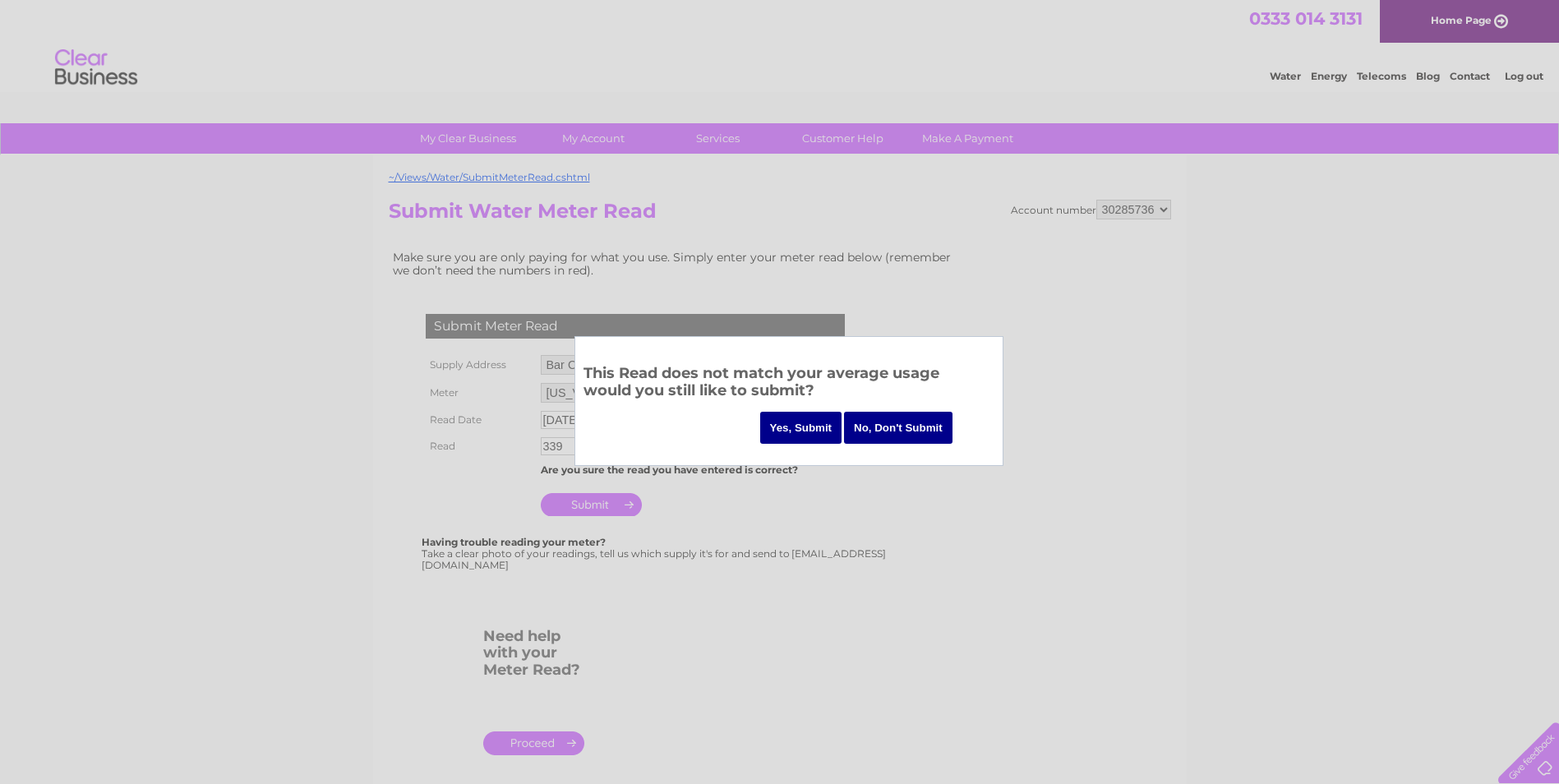
click at [904, 428] on input "No, Don't Submit" at bounding box center [898, 428] width 108 height 32
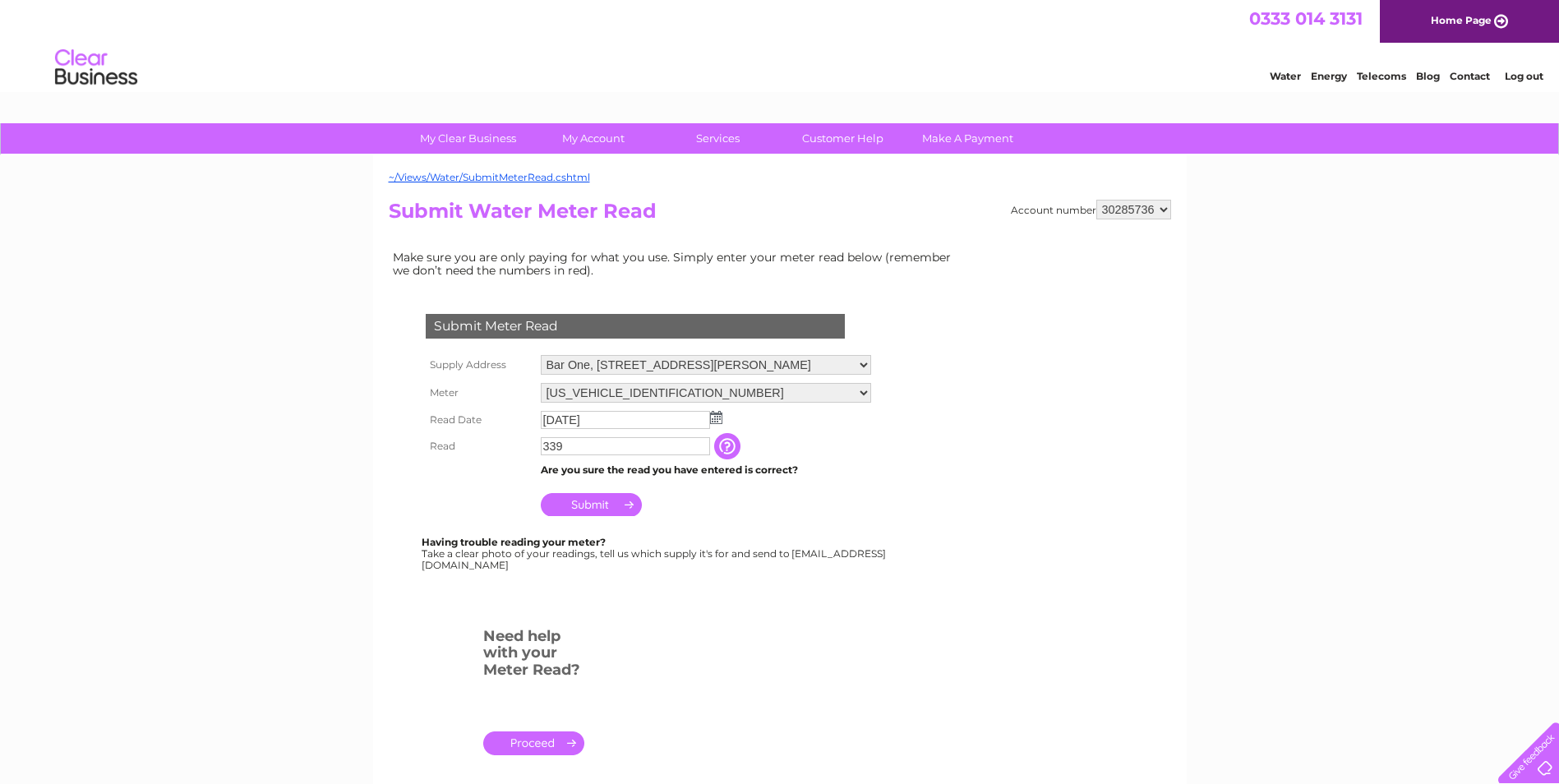
click at [598, 504] on input "Submit" at bounding box center [592, 504] width 101 height 23
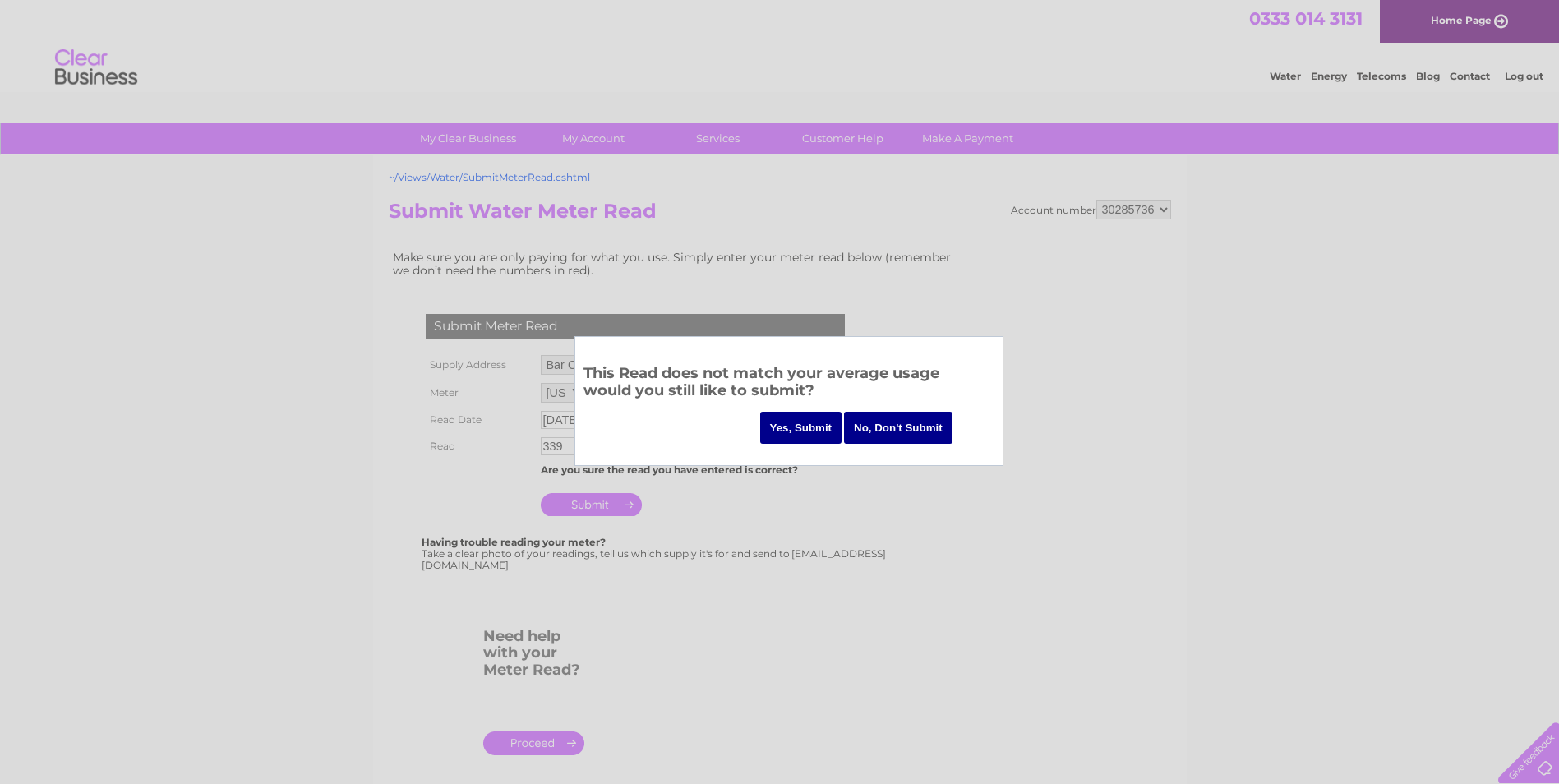
click at [800, 425] on input "Yes, Submit" at bounding box center [801, 428] width 82 height 32
